Goal: Transaction & Acquisition: Purchase product/service

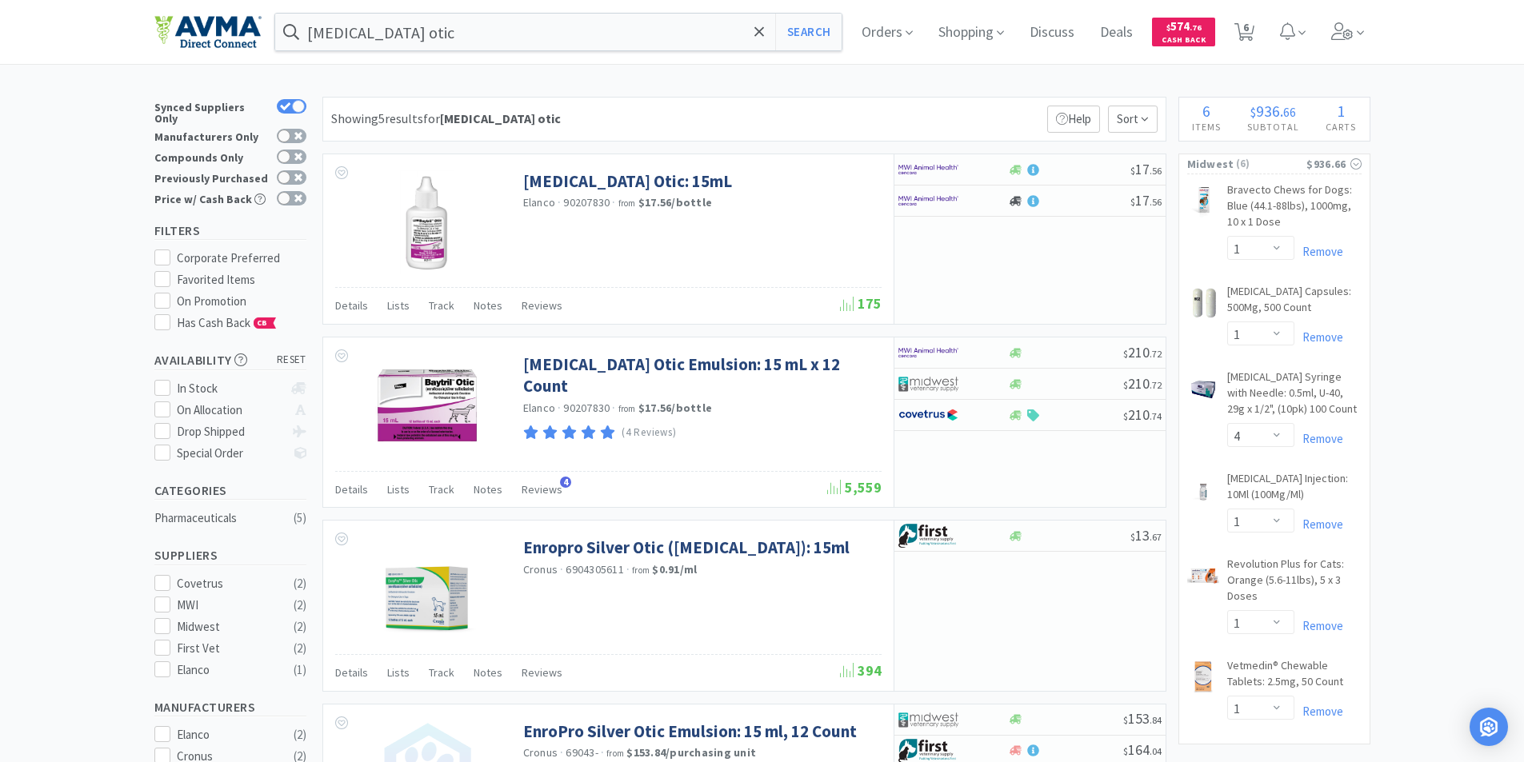
select select "1"
select select "4"
select select "1"
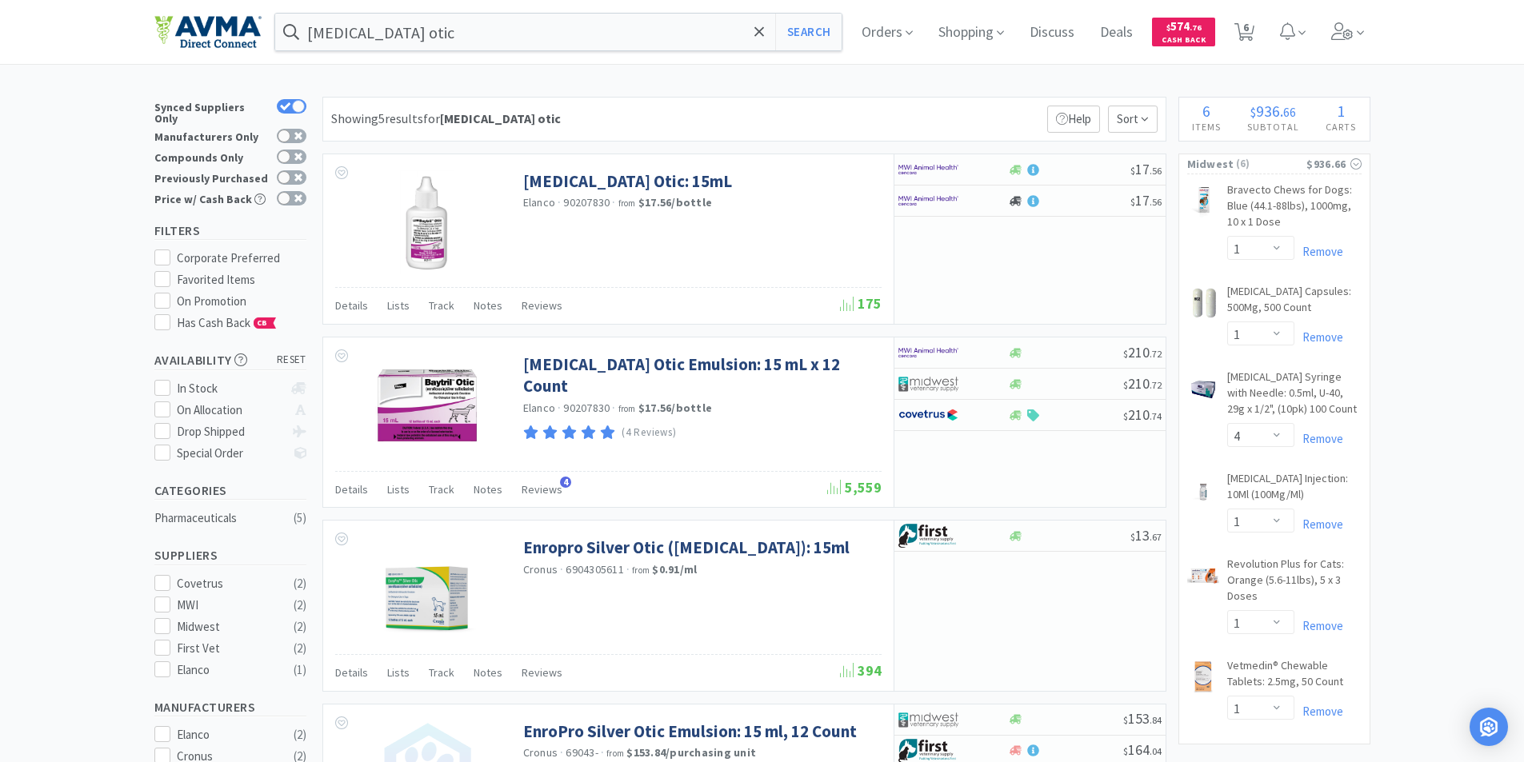
select select "1"
click at [418, 38] on input "[MEDICAL_DATA] otic" at bounding box center [558, 32] width 567 height 37
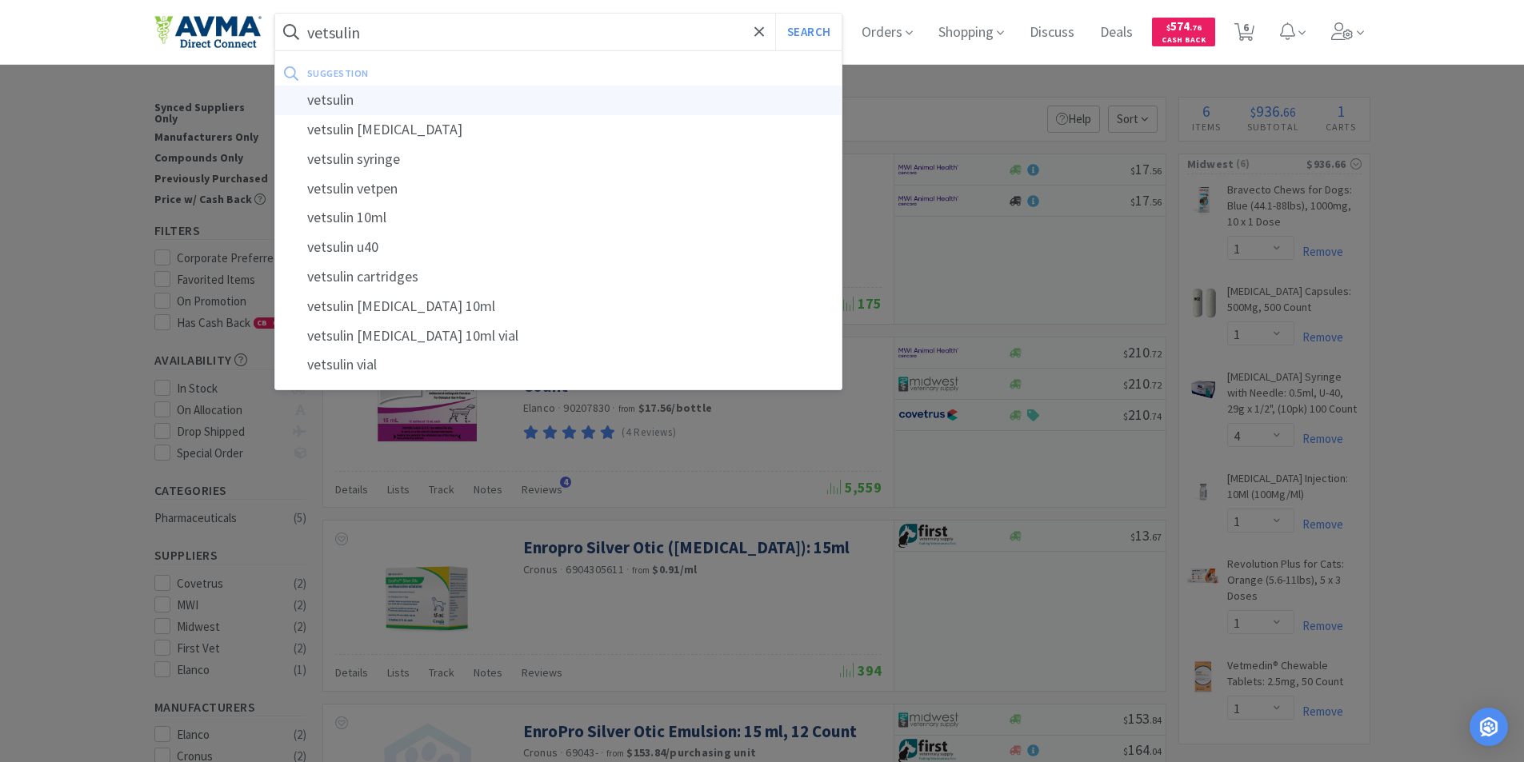
type input "vetsulin"
click at [338, 98] on div "vetsulin" at bounding box center [558, 101] width 567 height 30
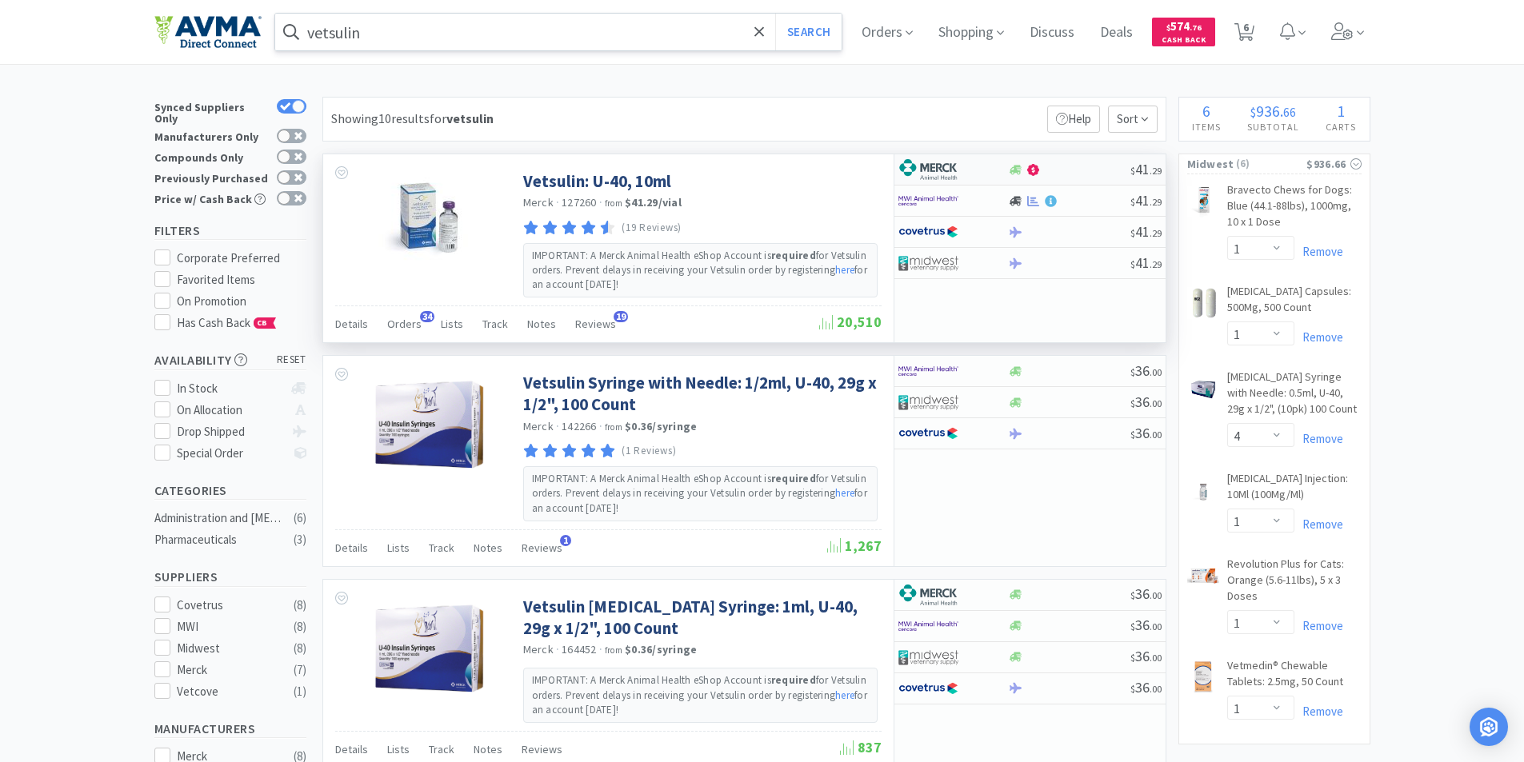
click at [928, 166] on img at bounding box center [928, 170] width 60 height 24
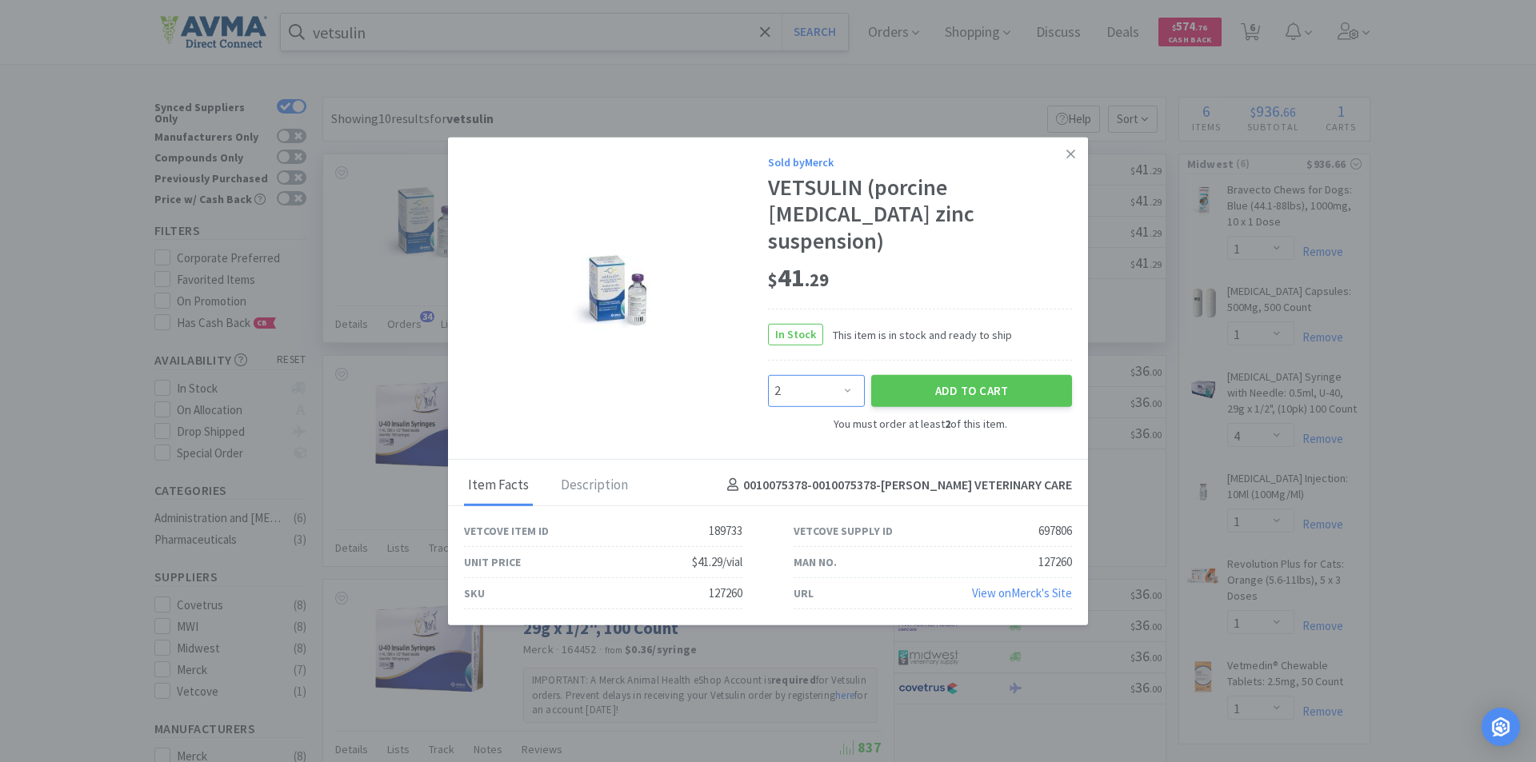
click at [850, 375] on select "Enter Quantity 2 3 4 5 6 7 8 9 10 11 12 13 14 15 16 17 18 19 20 21 Enter Quanti…" at bounding box center [816, 391] width 97 height 32
select select "3"
click at [768, 375] on select "Enter Quantity 2 3 4 5 6 7 8 9 10 11 12 13 14 15 16 17 18 19 20 21 Enter Quanti…" at bounding box center [816, 391] width 97 height 32
click at [942, 375] on button "Add to Cart" at bounding box center [971, 391] width 201 height 32
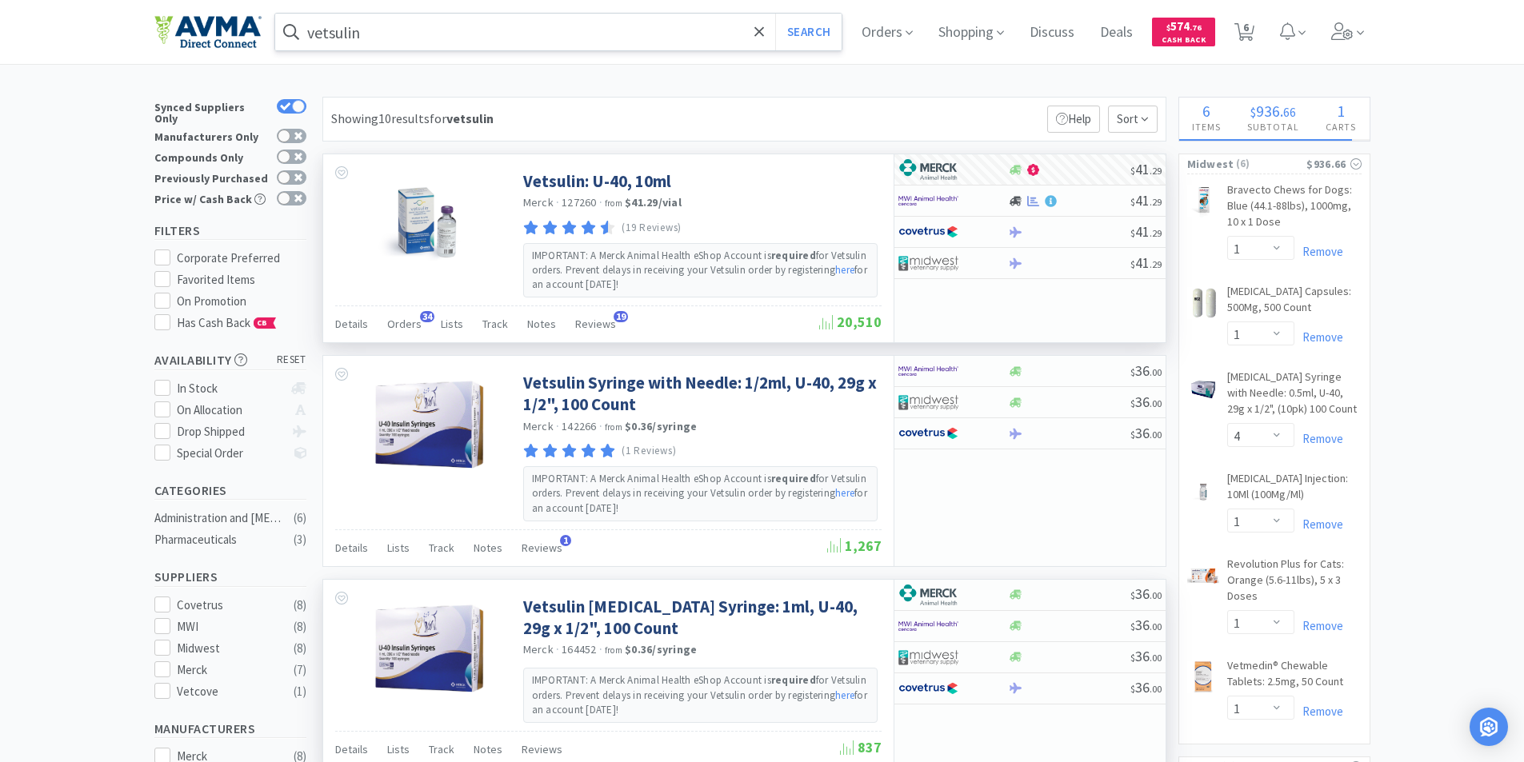
select select "3"
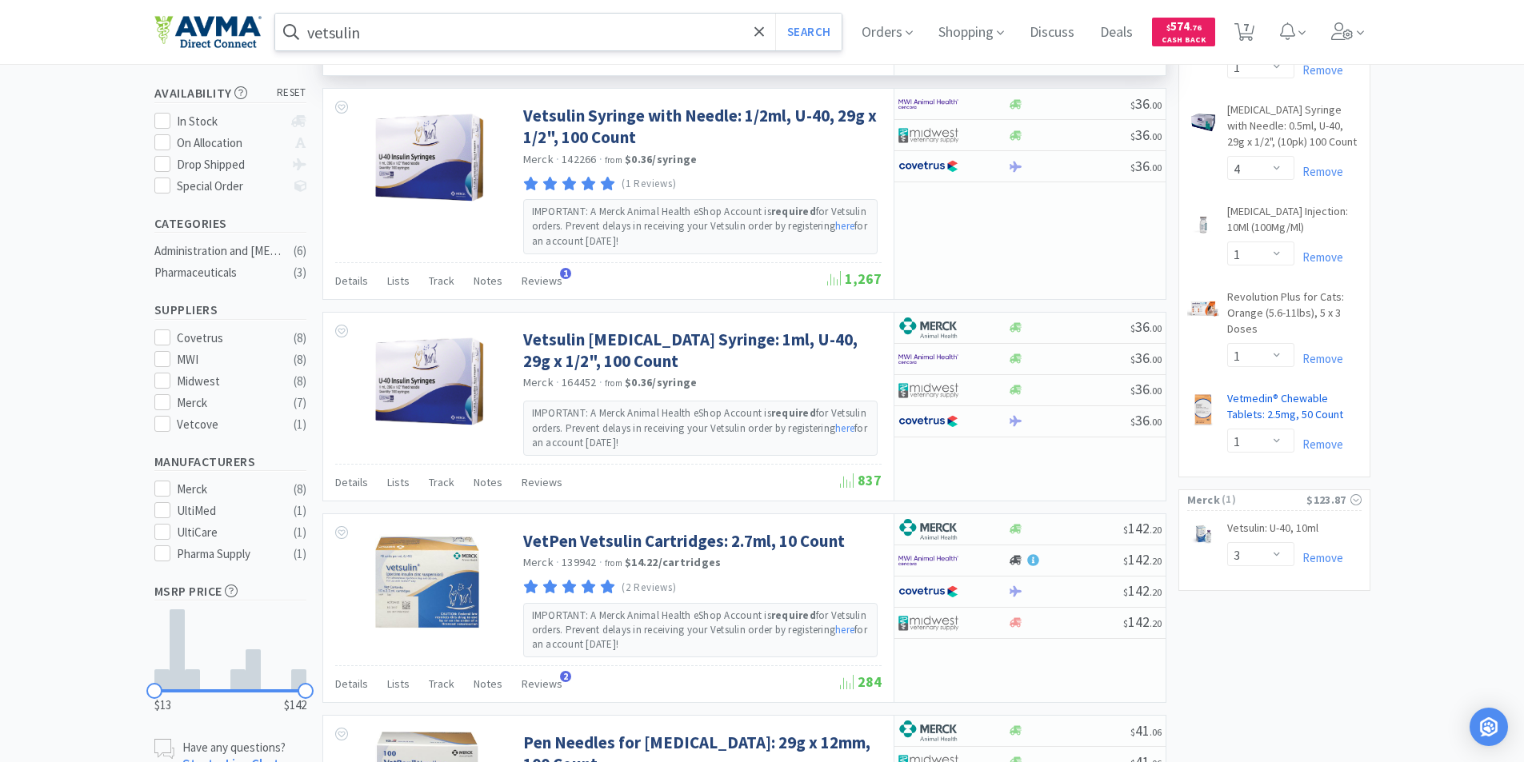
scroll to position [240, 0]
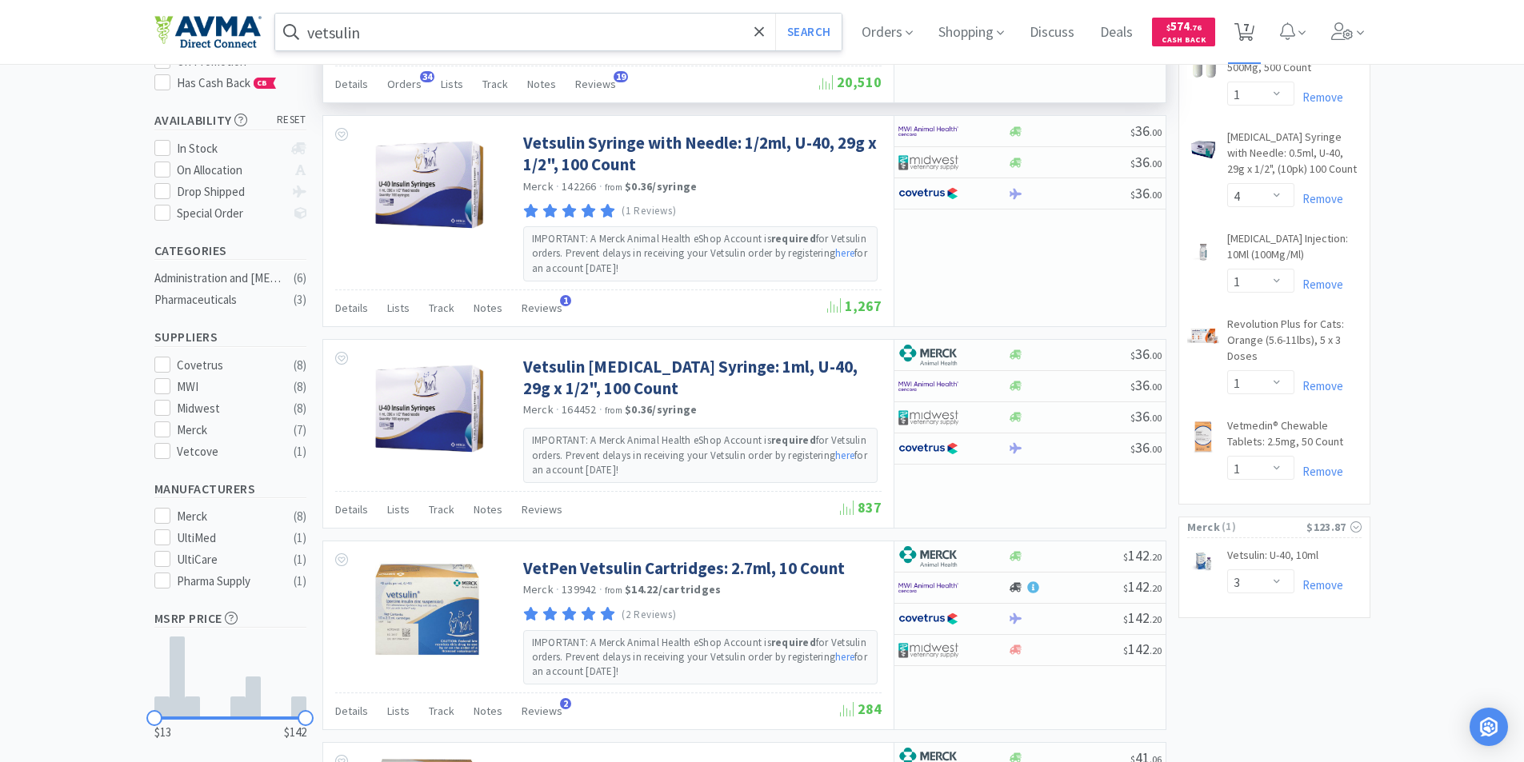
click at [1249, 22] on span "7" at bounding box center [1246, 27] width 6 height 64
select select "3"
select select "1"
select select "4"
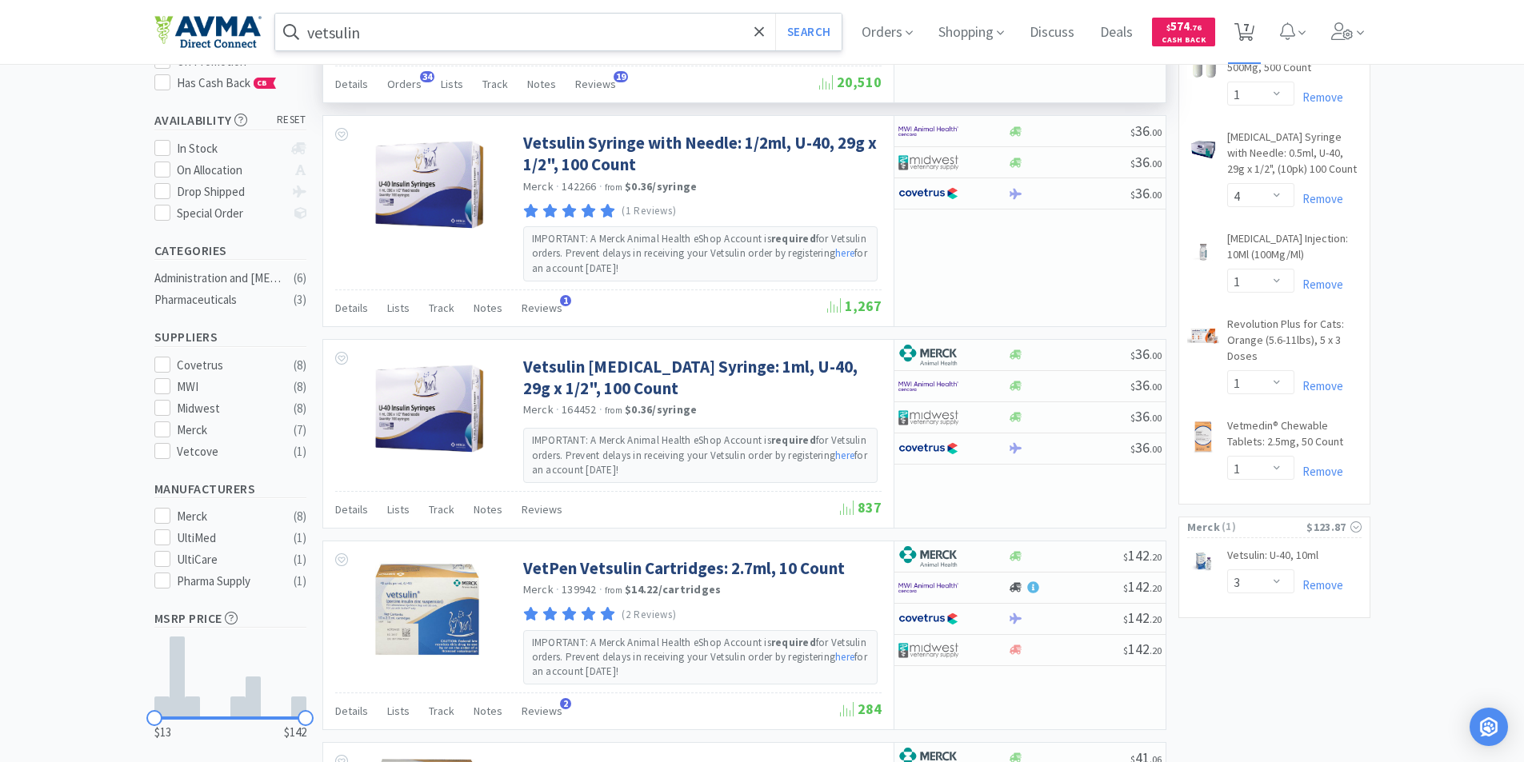
select select "1"
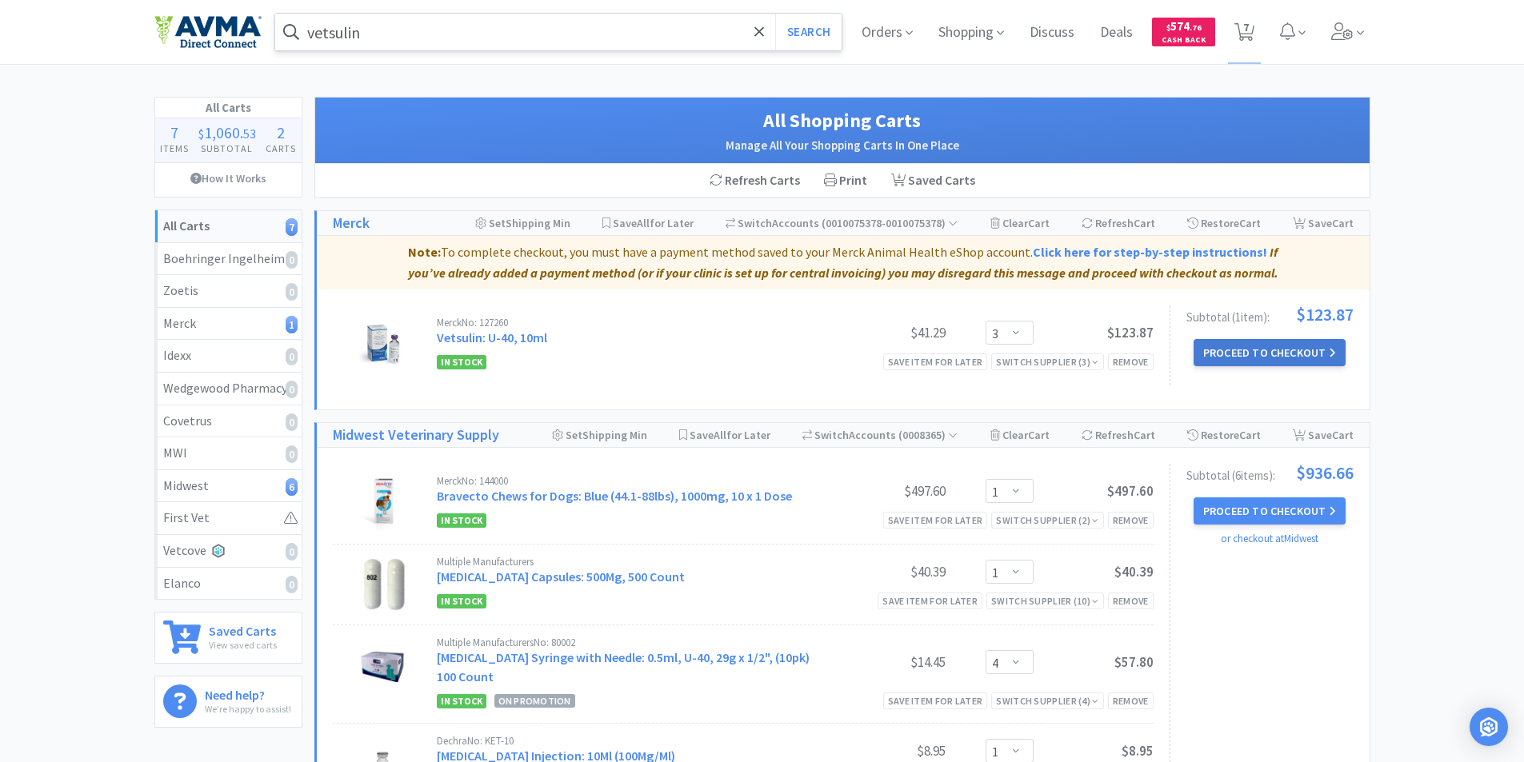
click at [1252, 349] on button "Proceed to Checkout" at bounding box center [1269, 352] width 152 height 27
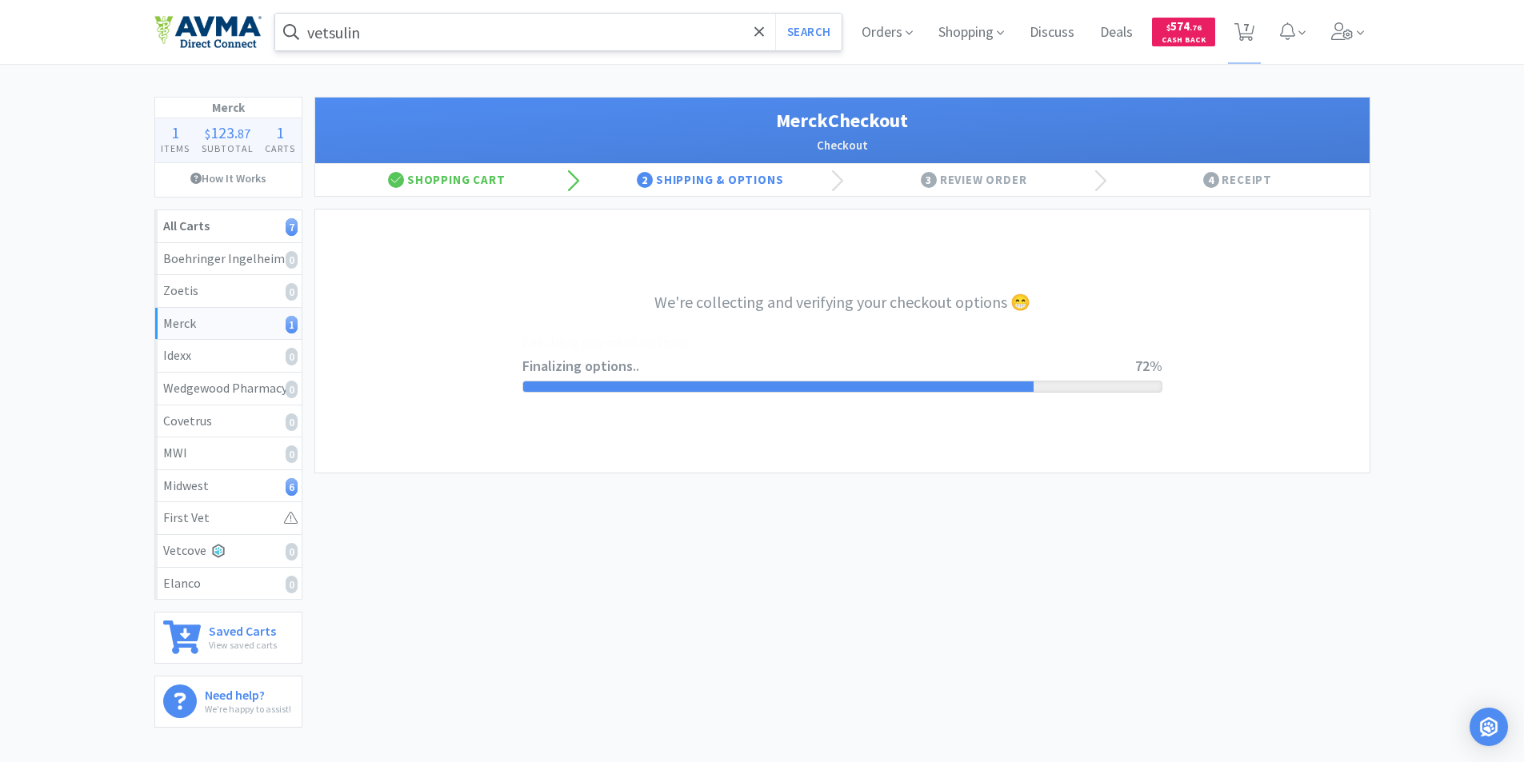
select select "-E803-4466-X8X5G05SCBZY6A"
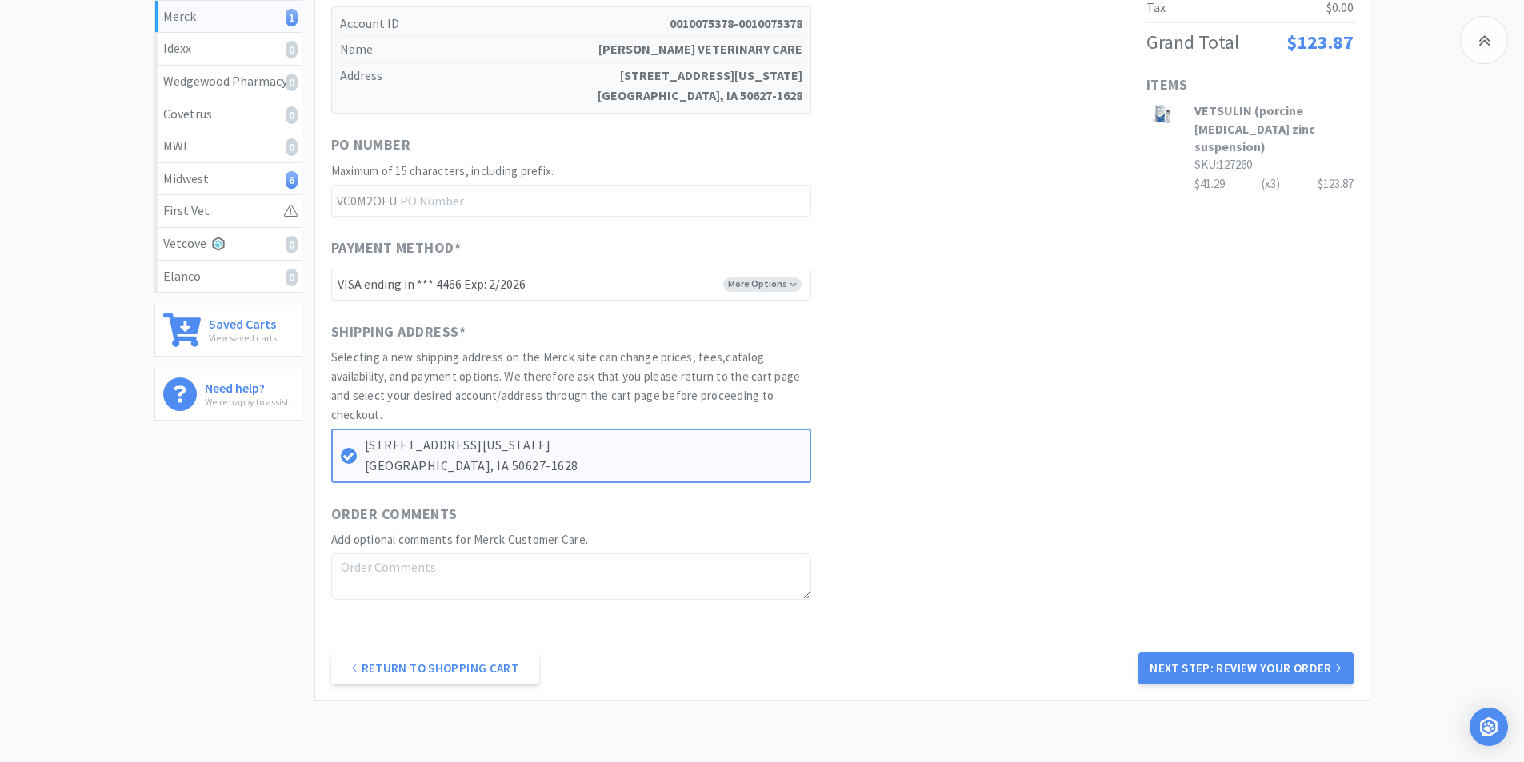
scroll to position [330, 0]
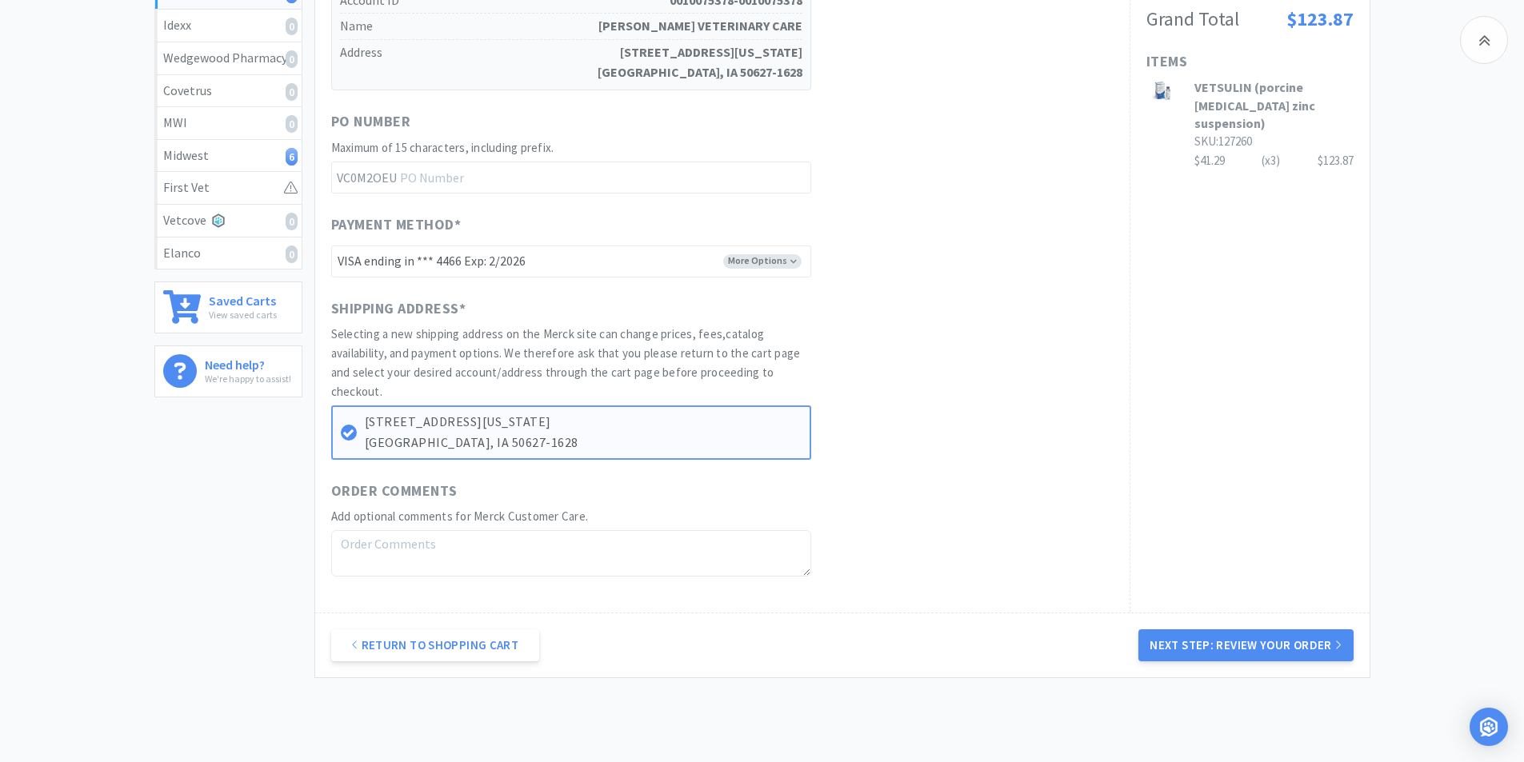
click at [1223, 643] on button "Next Step: Review Your Order" at bounding box center [1245, 646] width 214 height 32
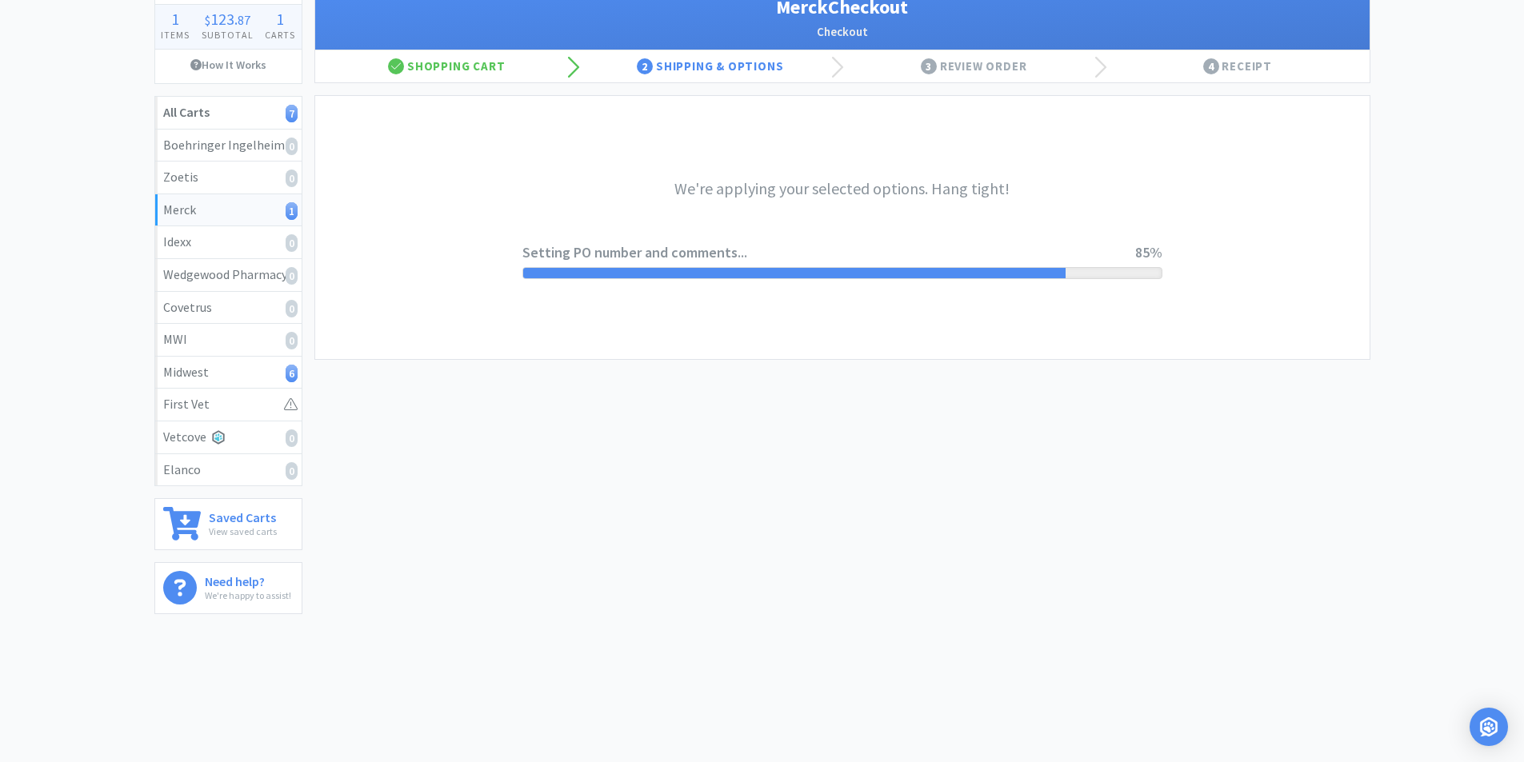
scroll to position [0, 0]
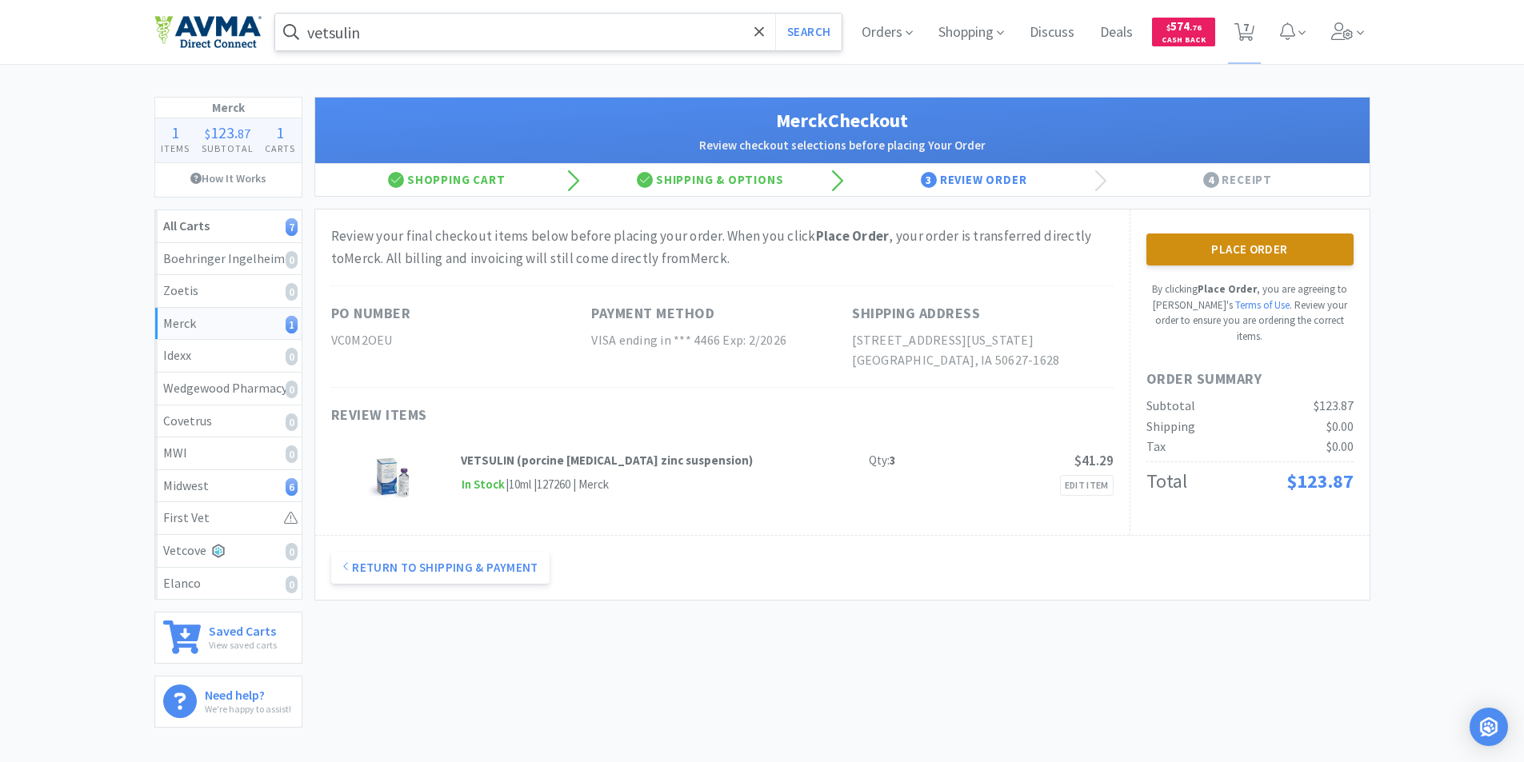
click at [1229, 245] on button "Place Order" at bounding box center [1249, 250] width 207 height 32
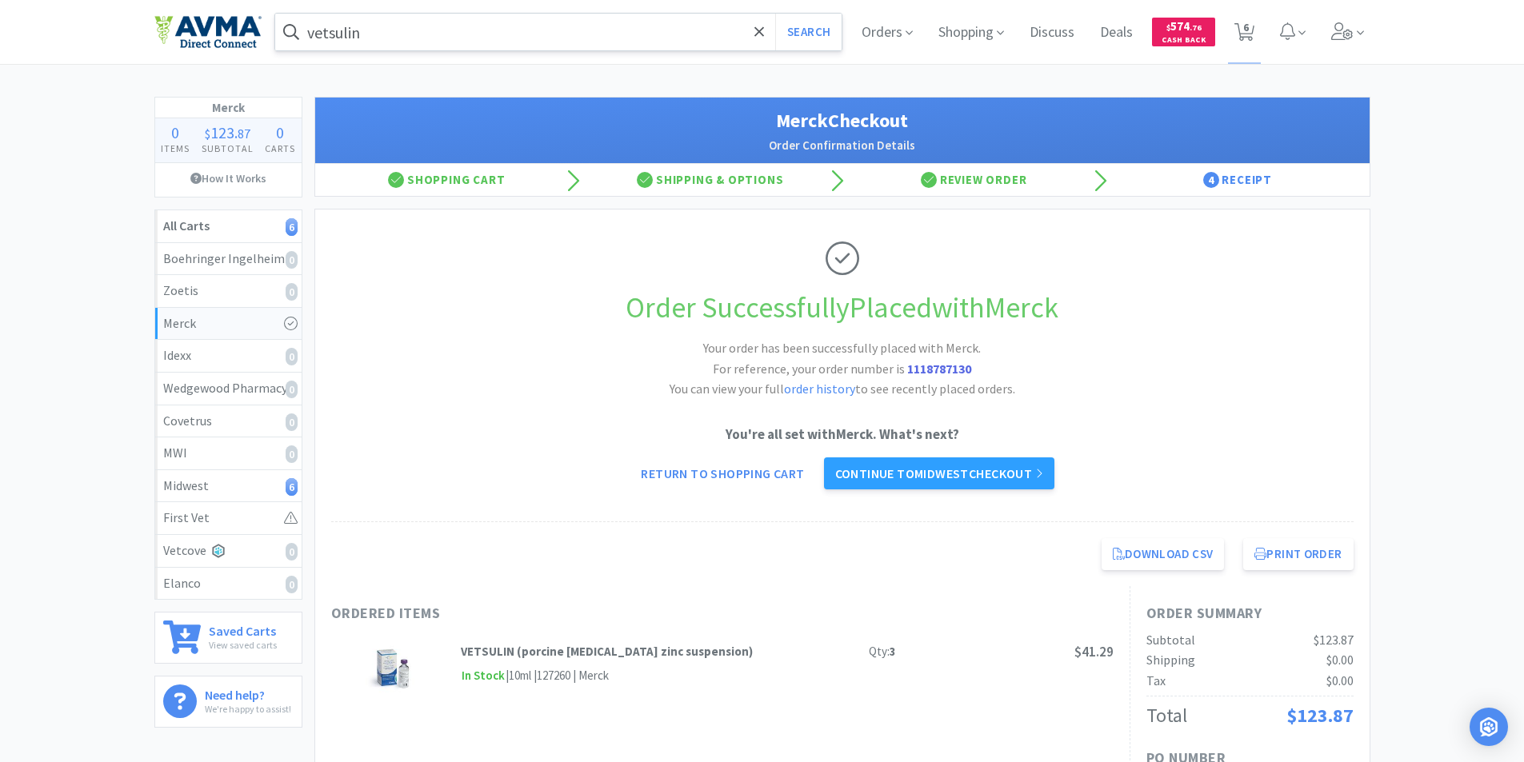
click at [406, 37] on input "vetsulin" at bounding box center [558, 32] width 567 height 37
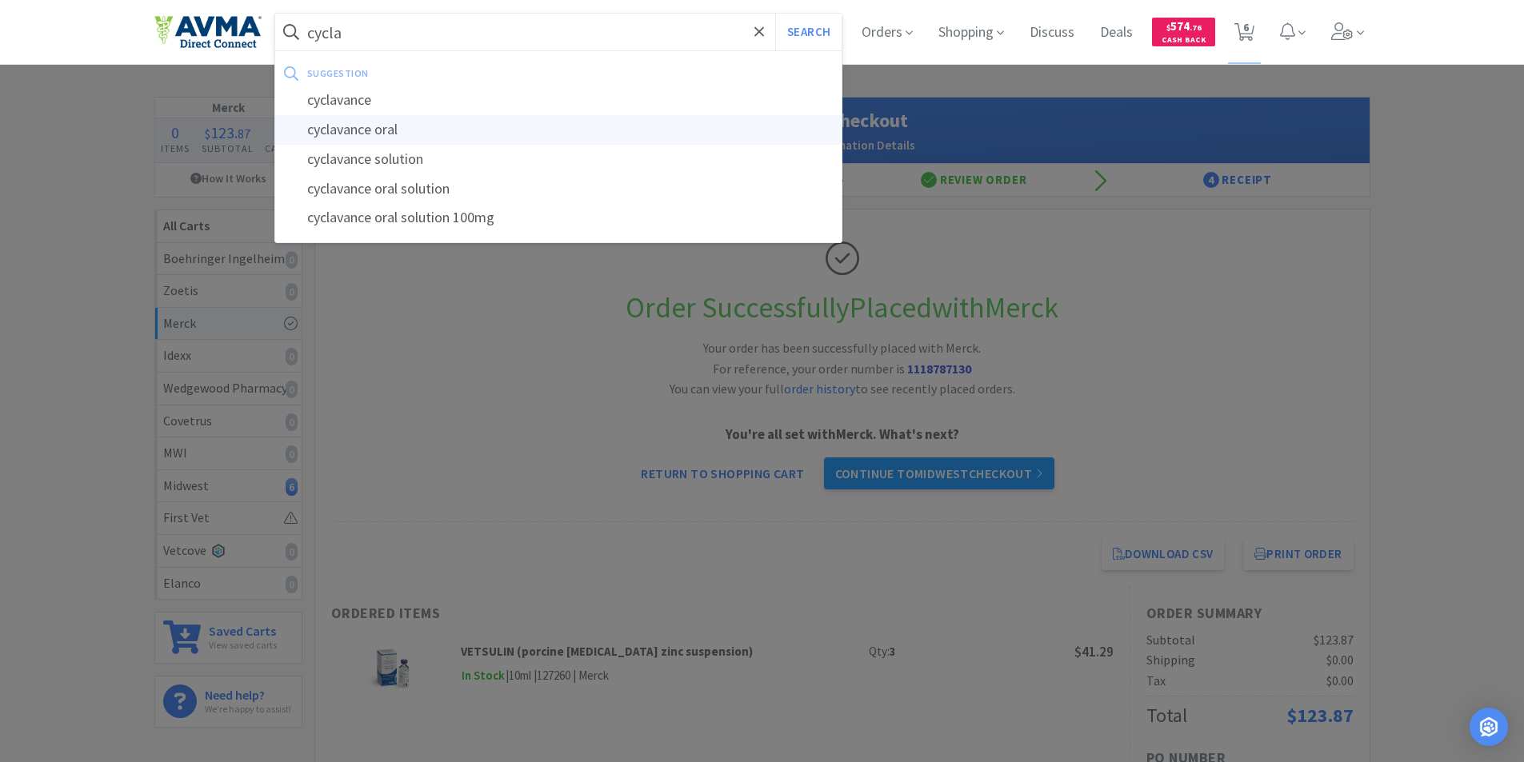
click at [368, 126] on div "cyclavance oral" at bounding box center [558, 130] width 567 height 30
type input "cyclavance oral"
select select "1"
select select "4"
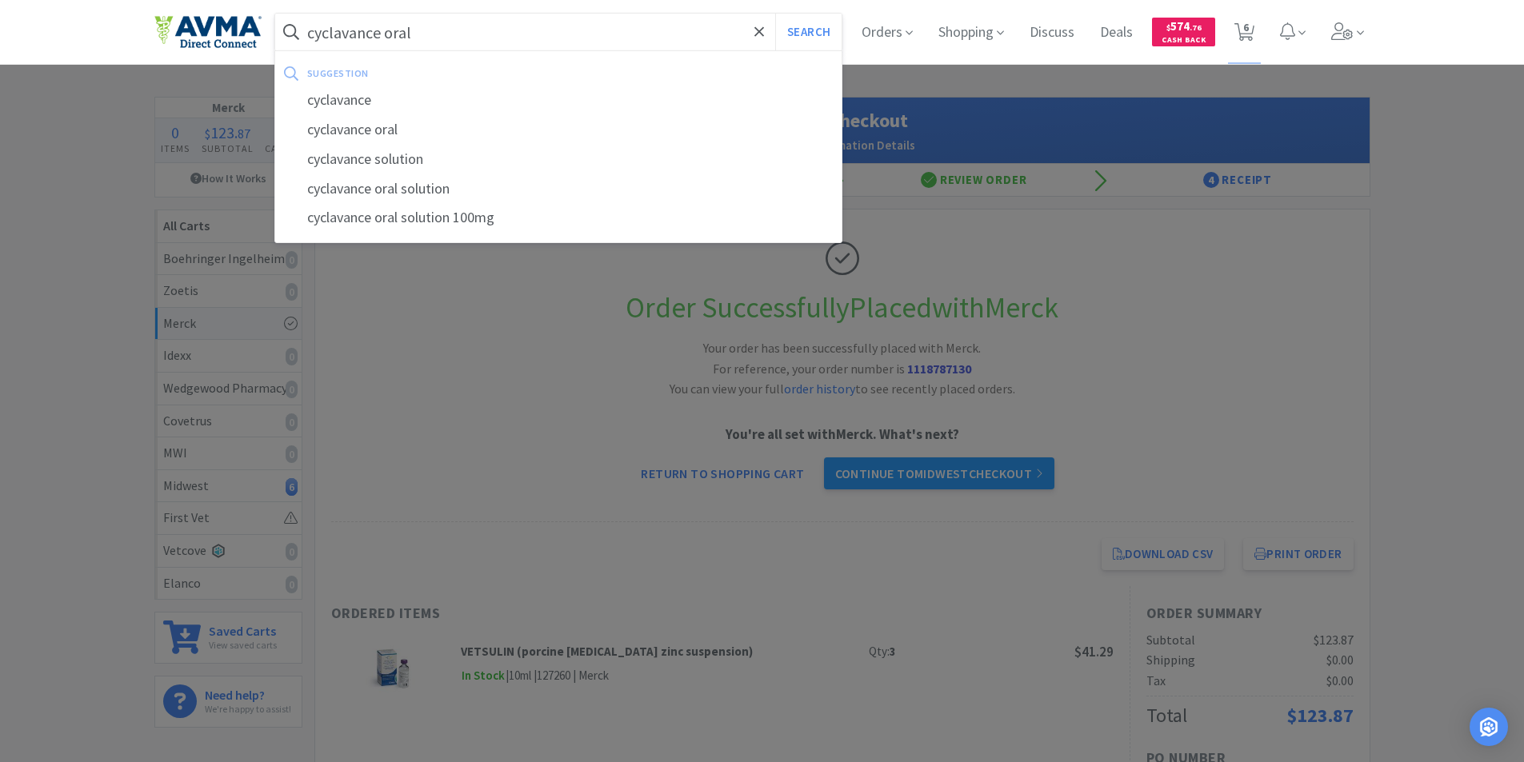
select select "1"
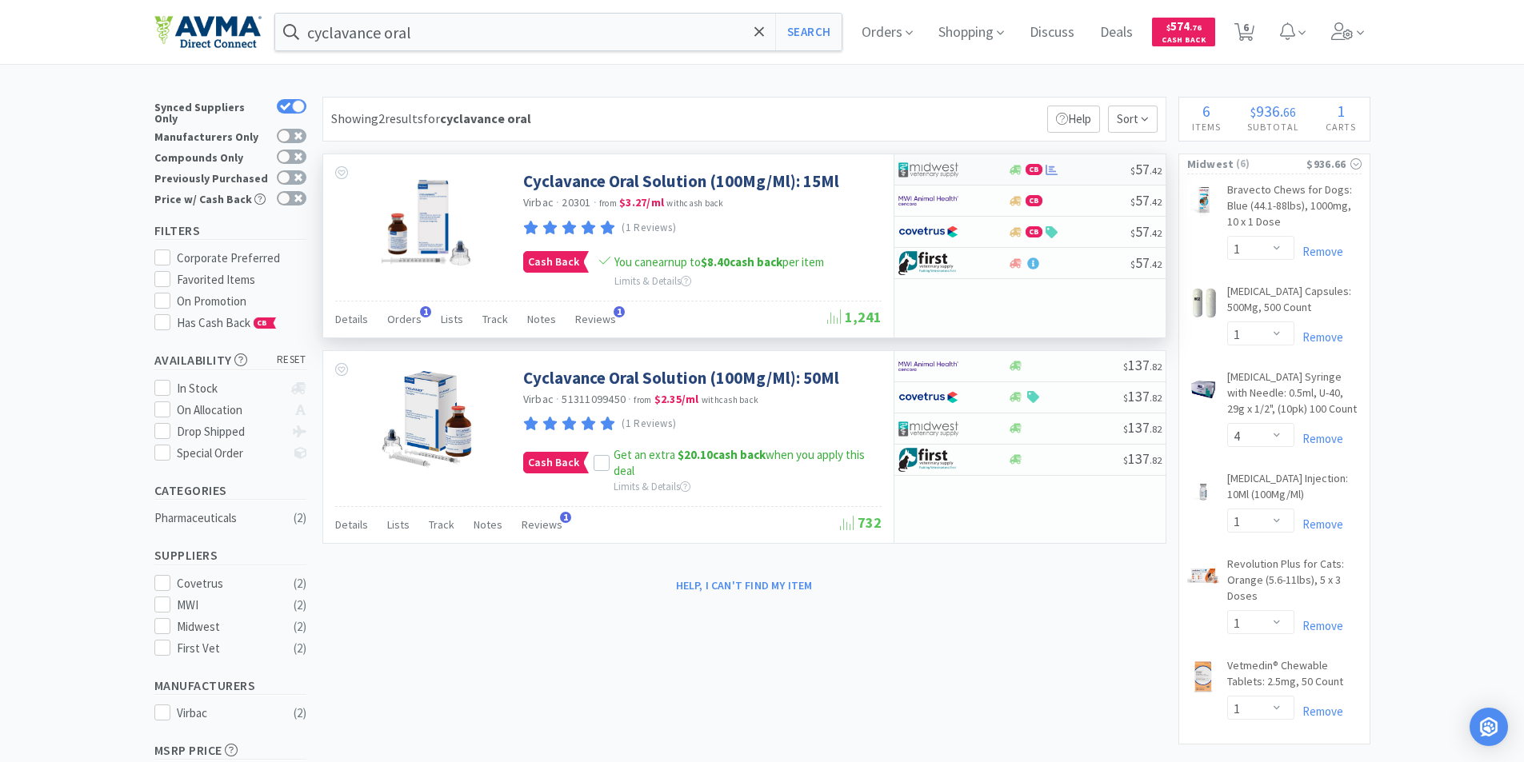
click at [926, 168] on img at bounding box center [928, 170] width 60 height 24
select select "1"
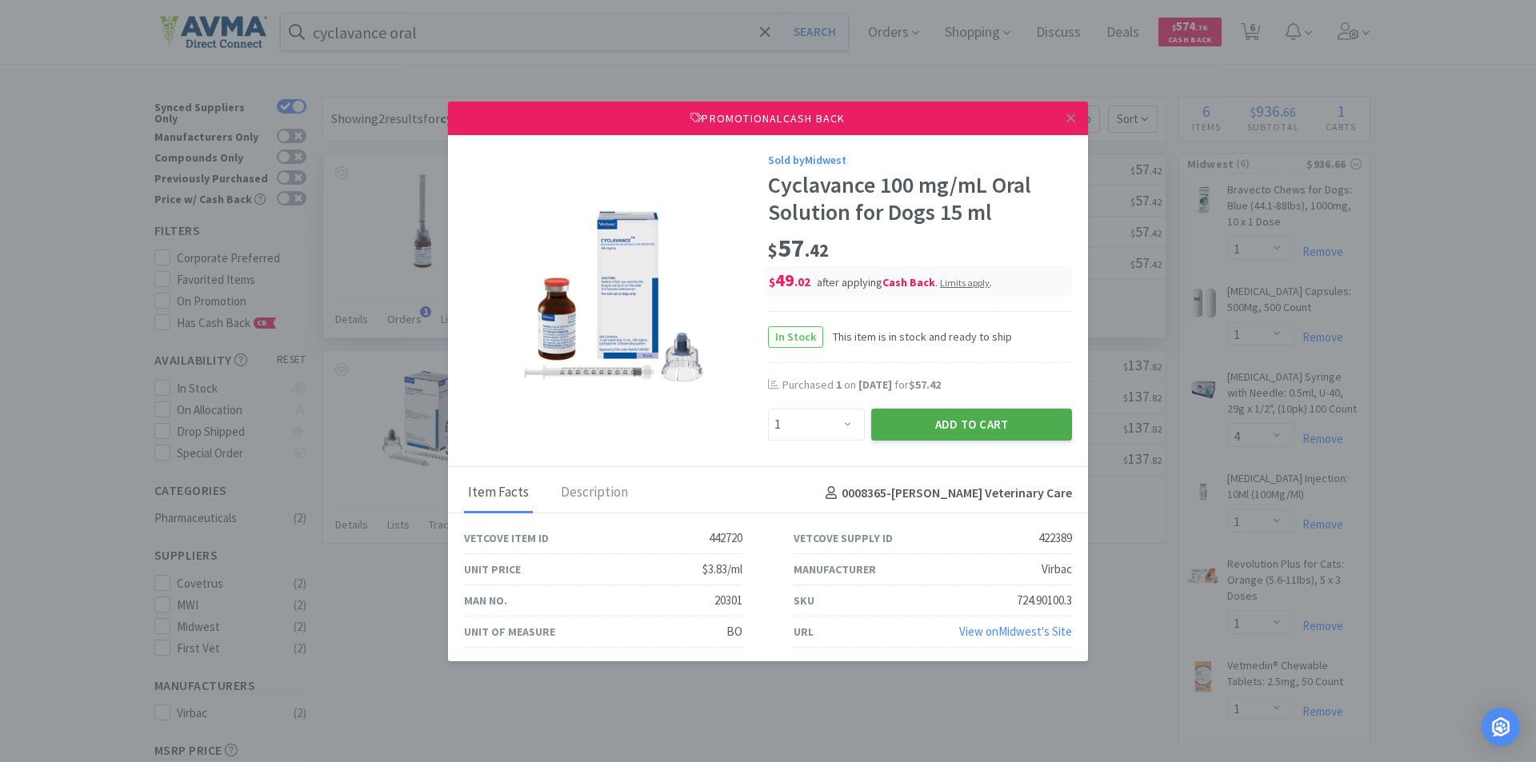
click at [947, 419] on button "Add to Cart" at bounding box center [971, 425] width 201 height 32
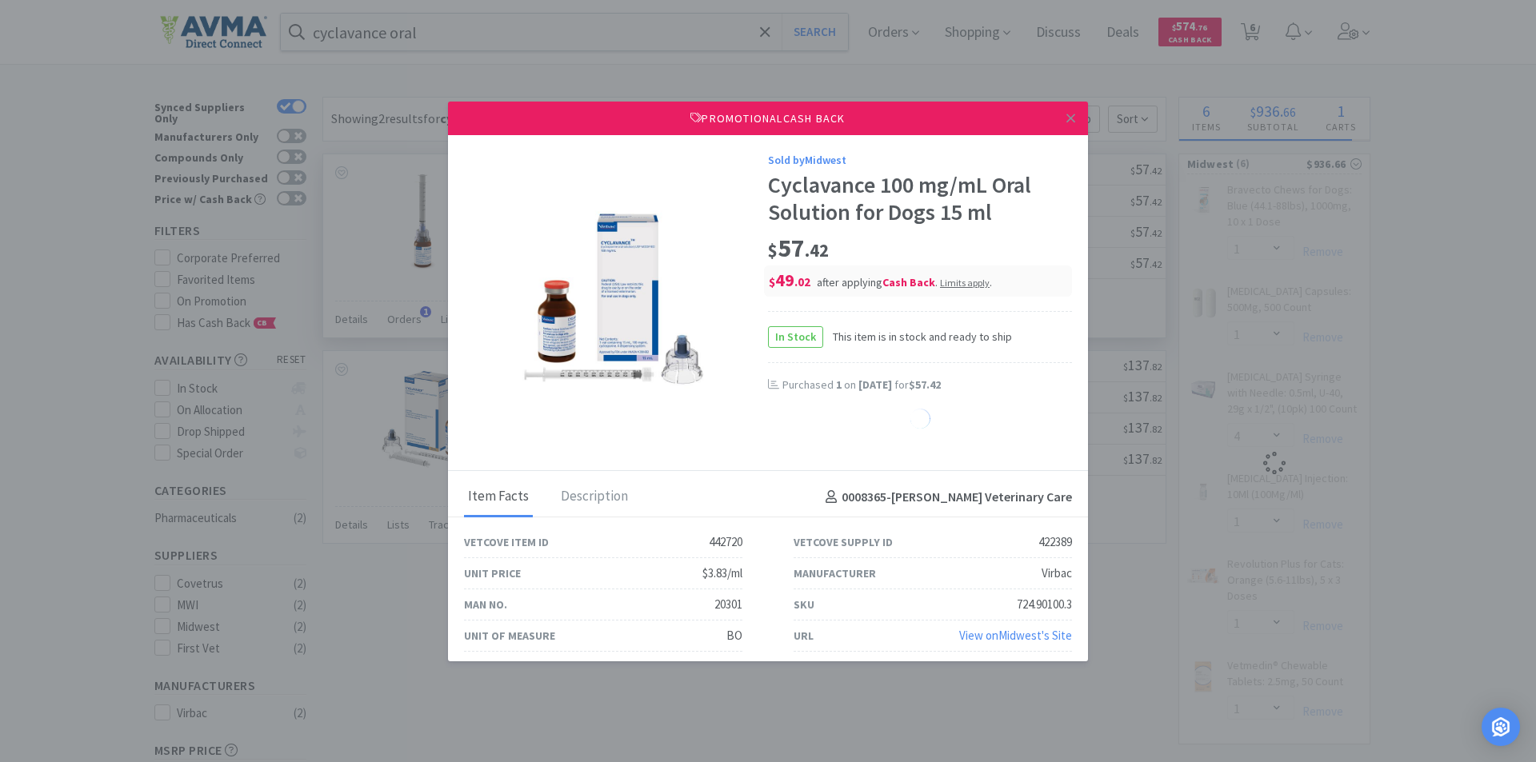
select select "1"
select select "4"
select select "1"
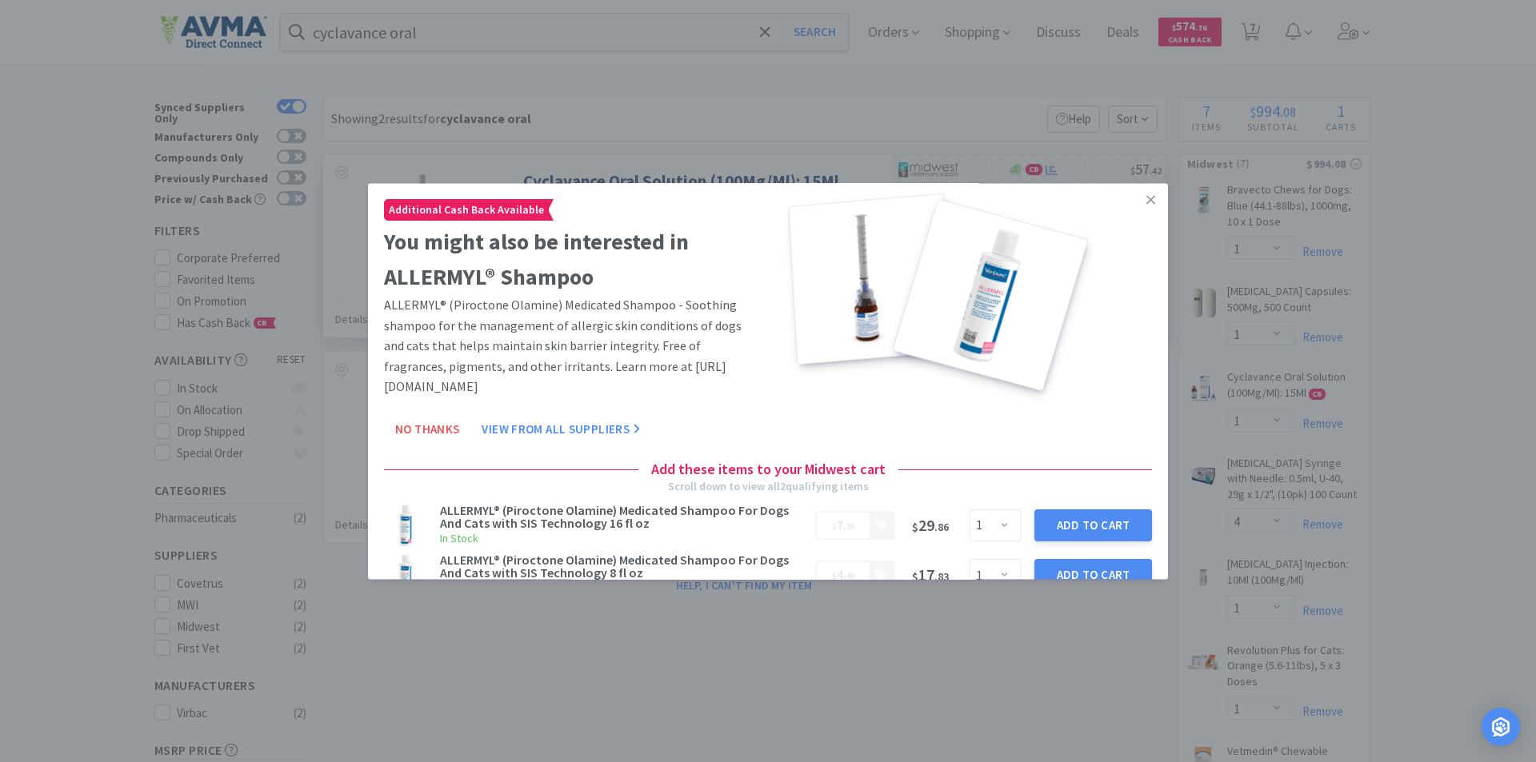
click at [1146, 196] on icon at bounding box center [1150, 200] width 9 height 14
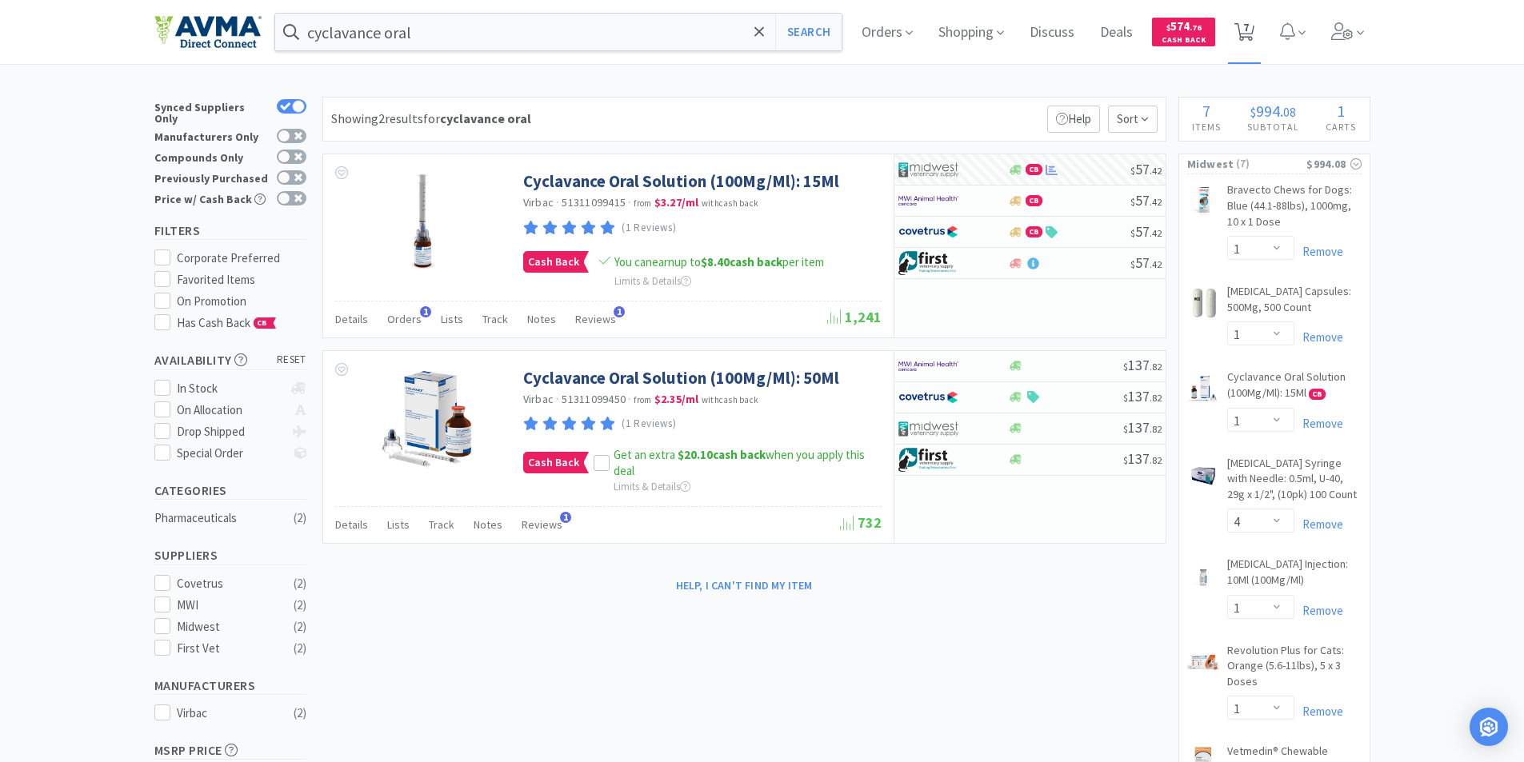
click at [1249, 25] on span "7" at bounding box center [1246, 27] width 6 height 64
select select "1"
select select "4"
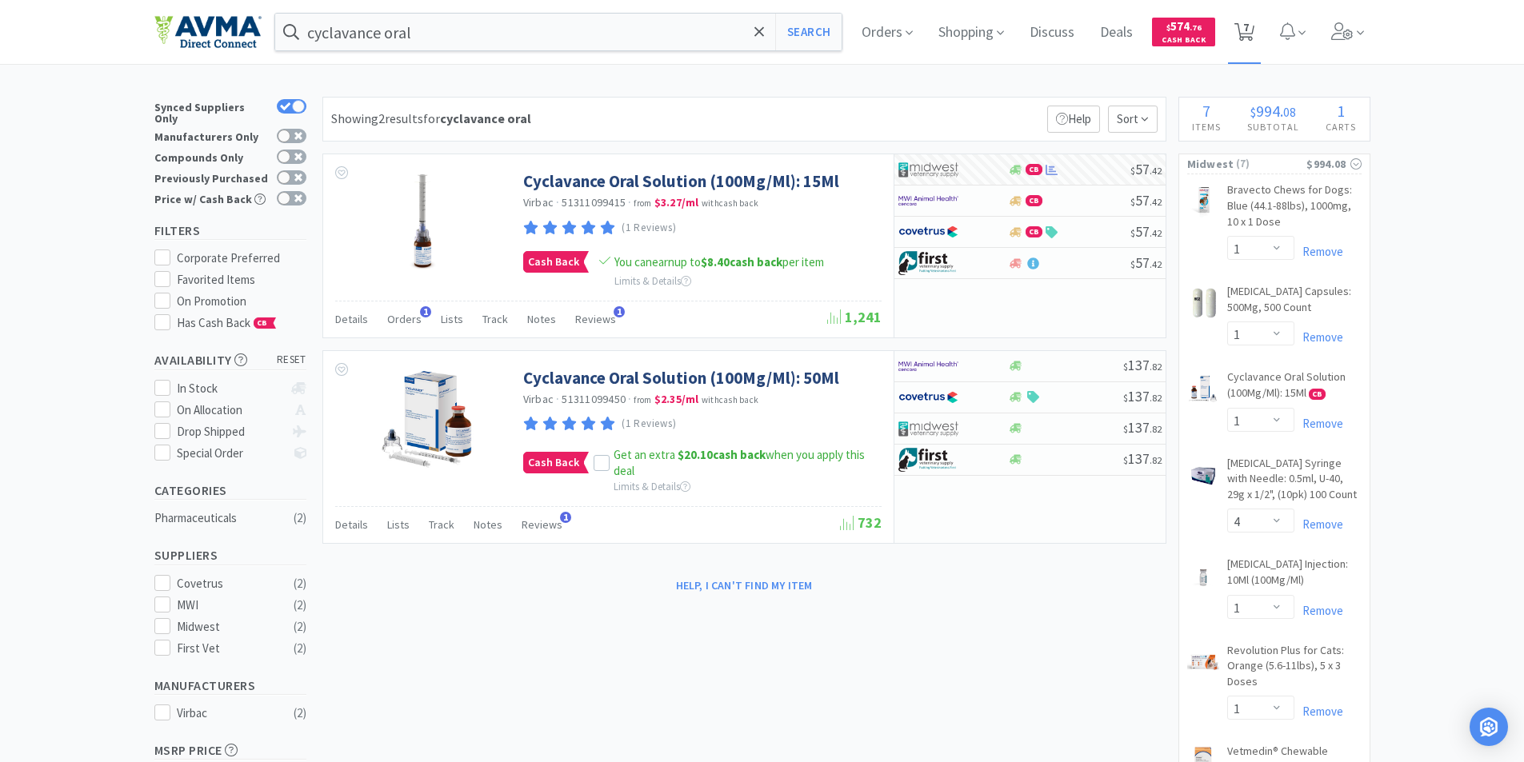
select select "1"
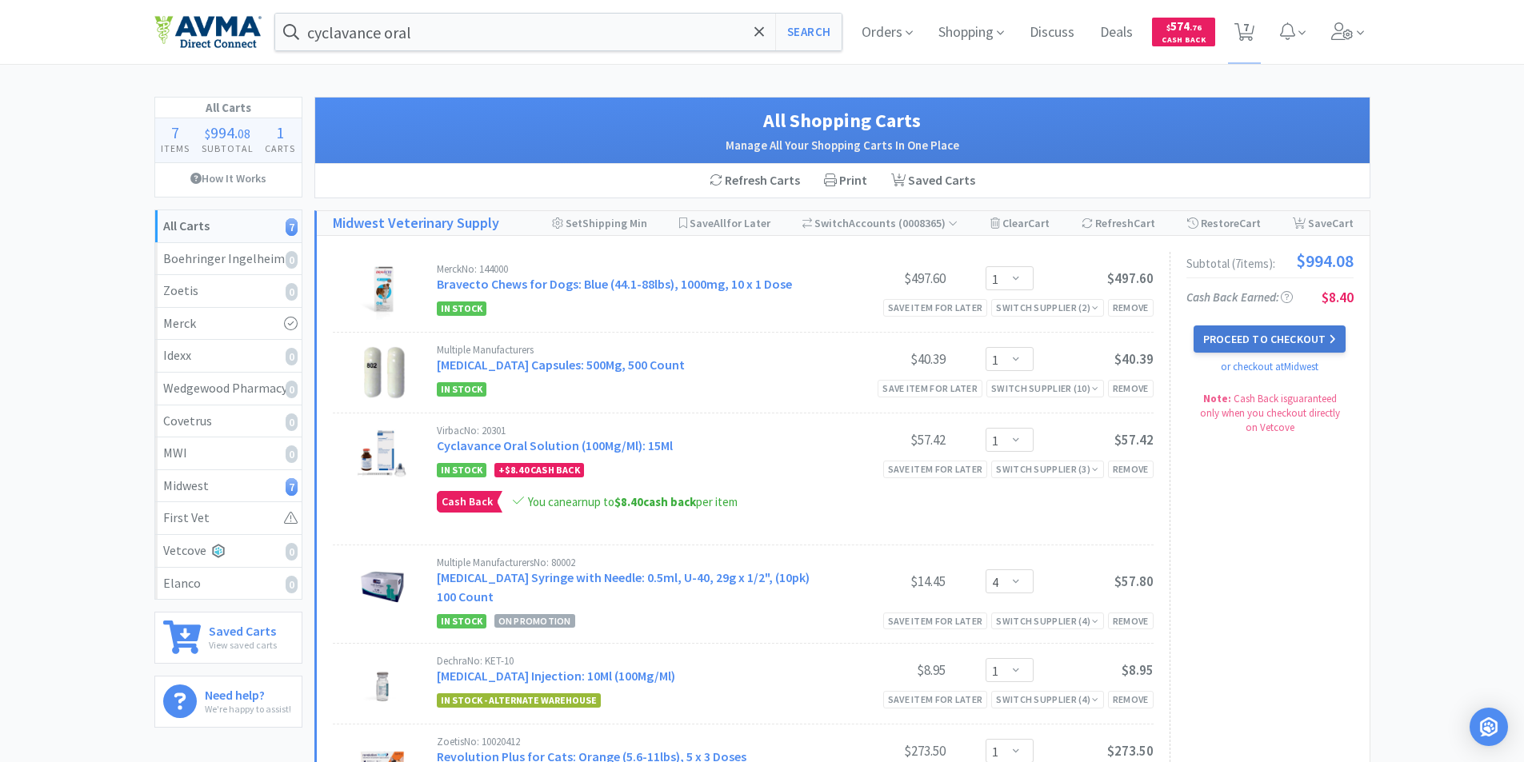
click at [1257, 334] on button "Proceed to Checkout" at bounding box center [1269, 339] width 152 height 27
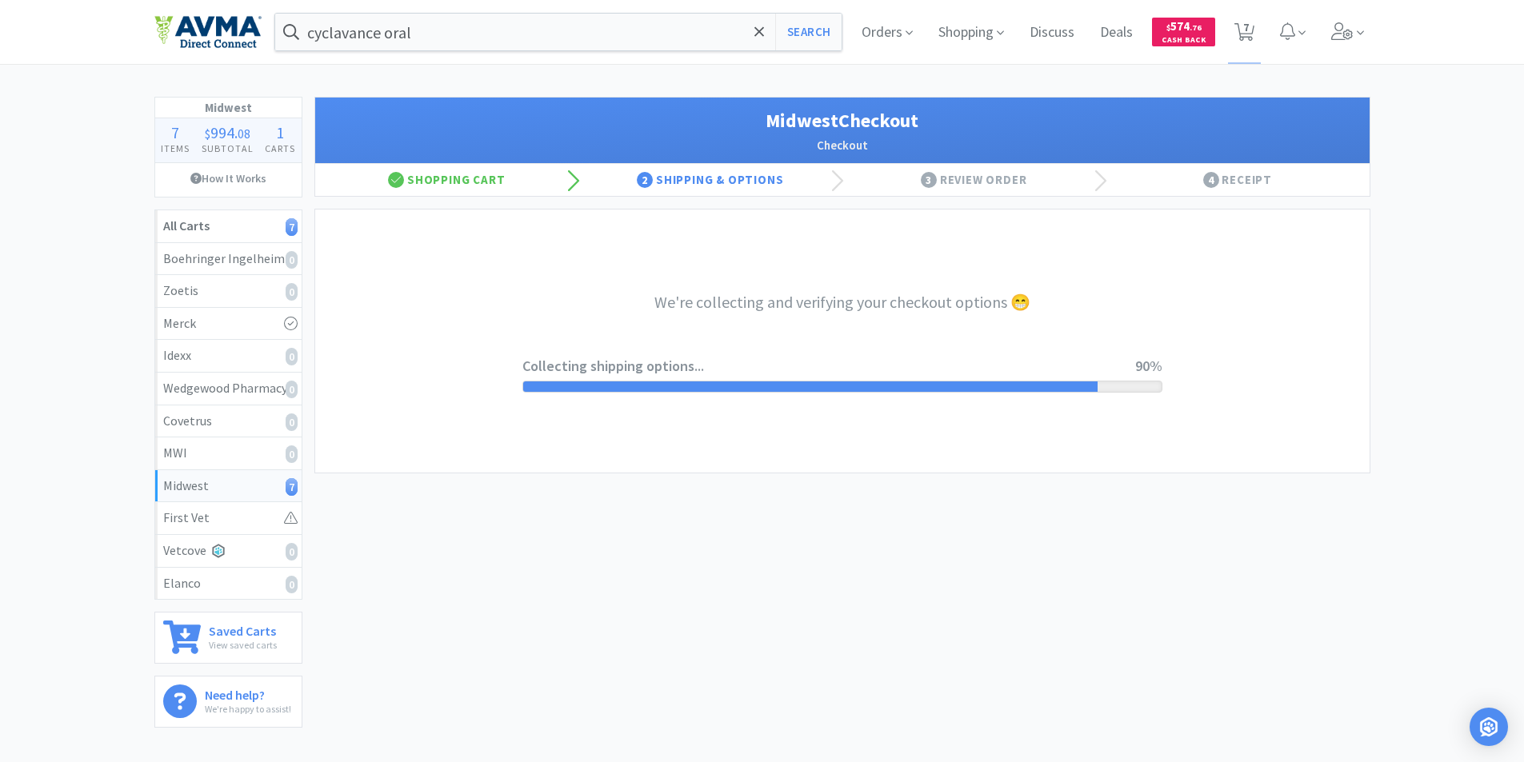
select select "0"
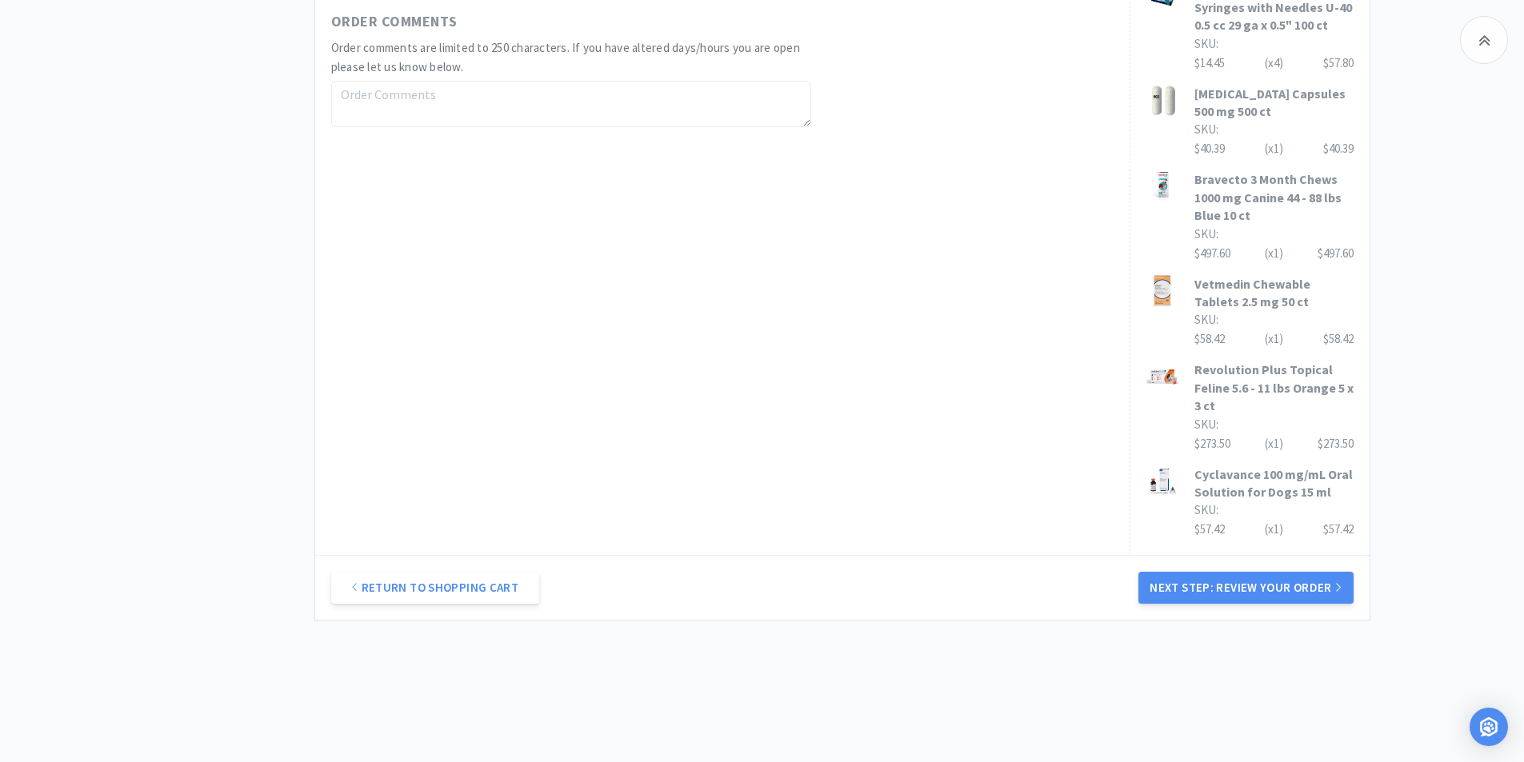
scroll to position [944, 0]
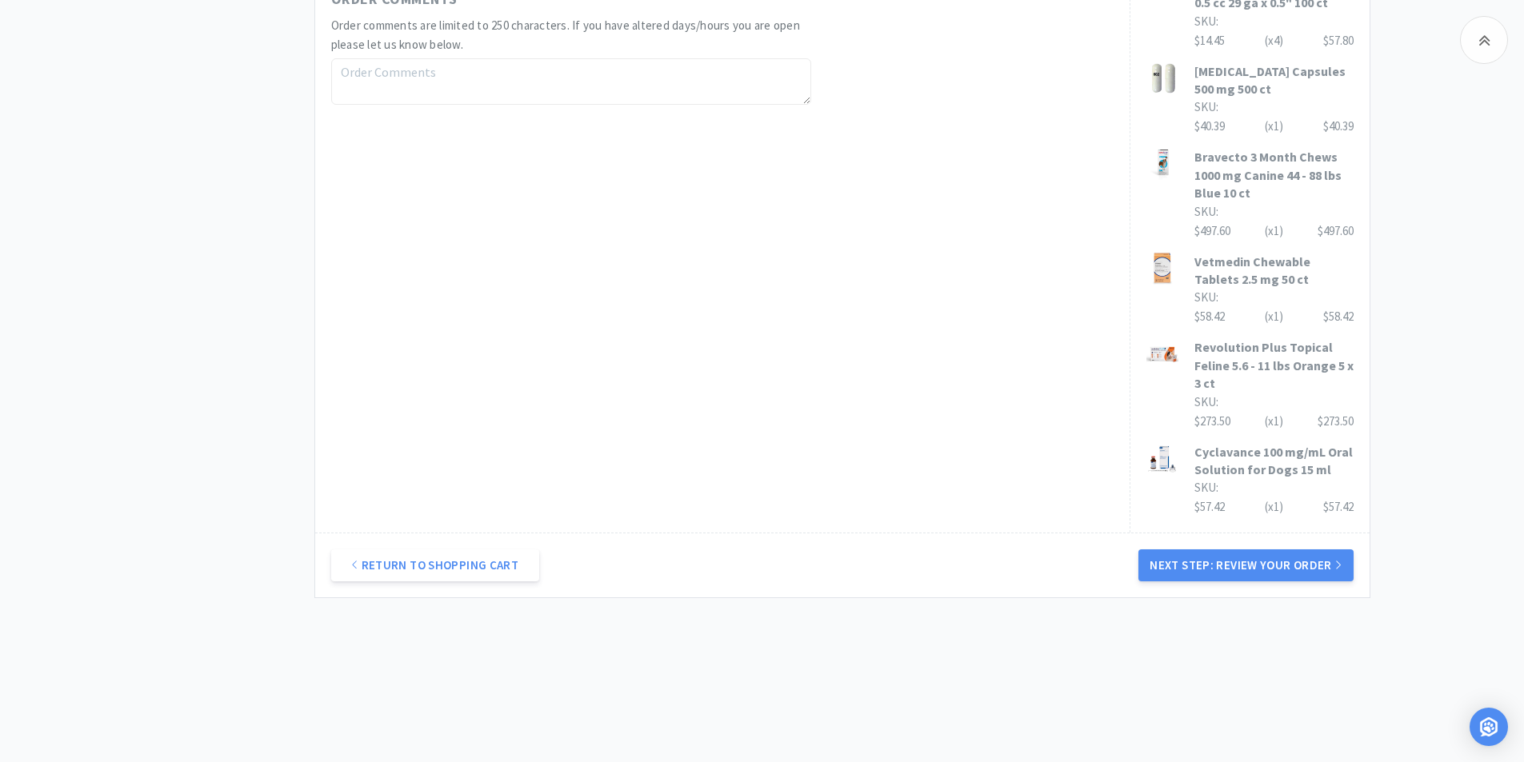
click at [1226, 558] on button "Next Step: Review Your Order" at bounding box center [1245, 566] width 214 height 32
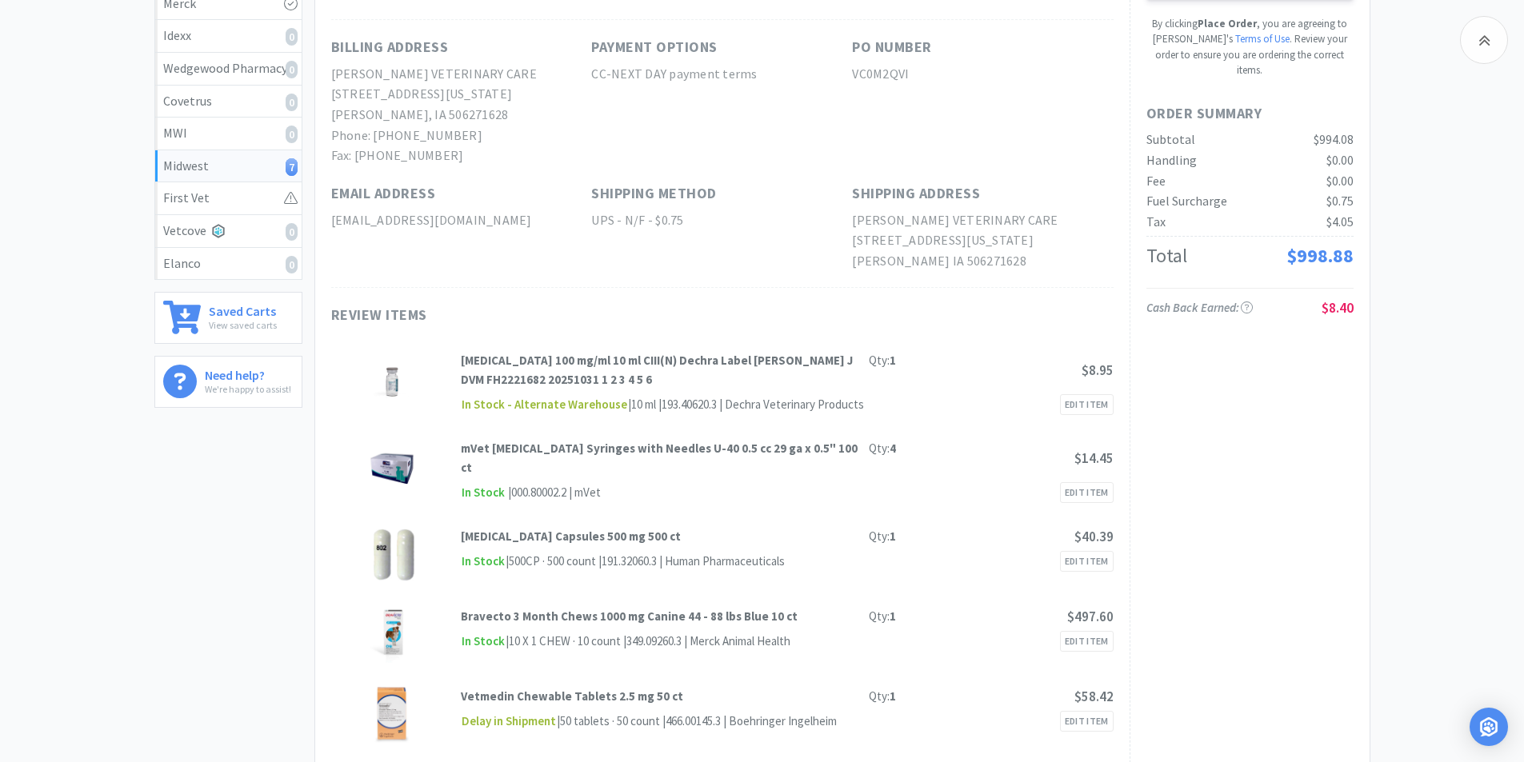
scroll to position [160, 0]
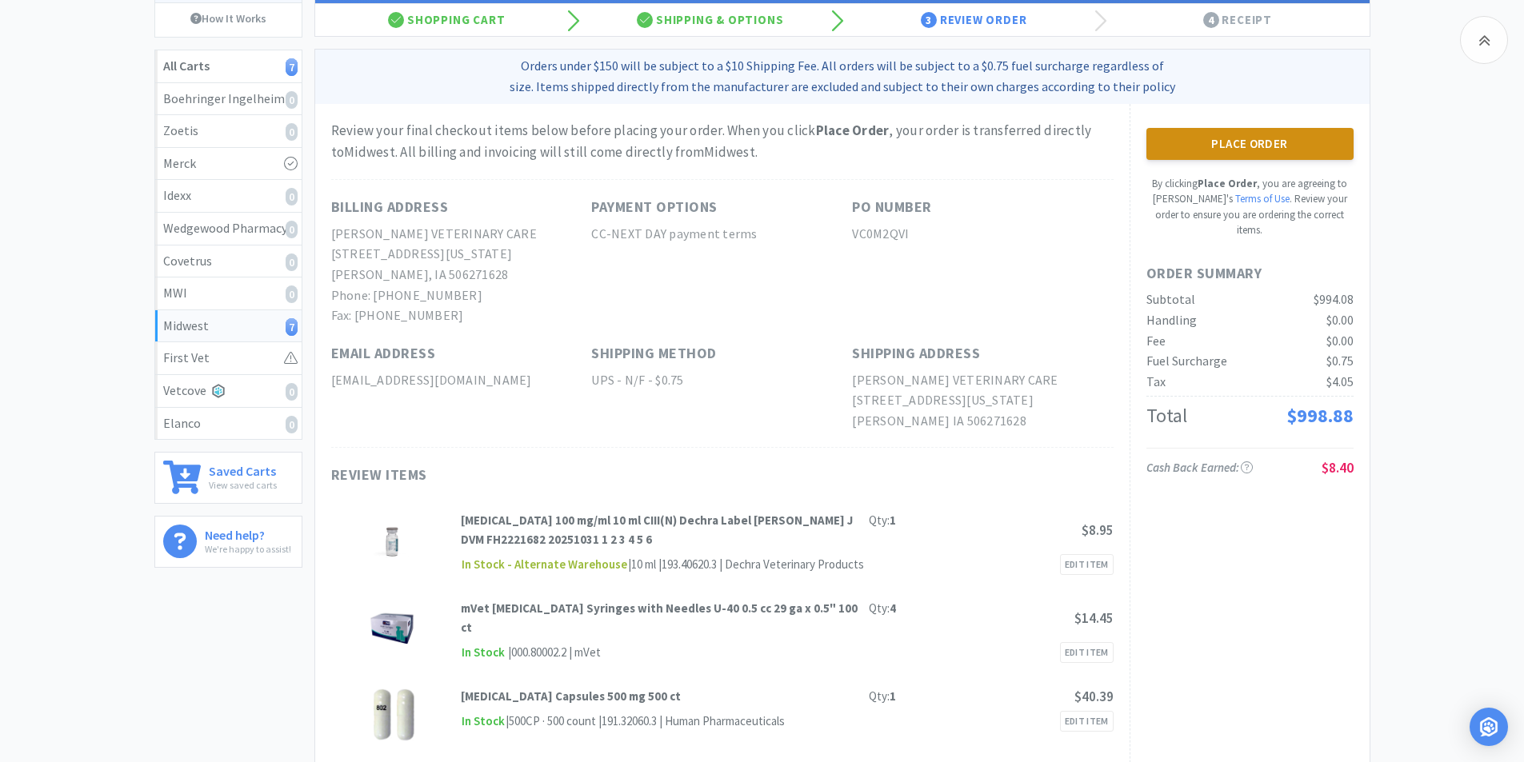
click at [1239, 146] on button "Place Order" at bounding box center [1249, 144] width 207 height 32
